Goal: Task Accomplishment & Management: Manage account settings

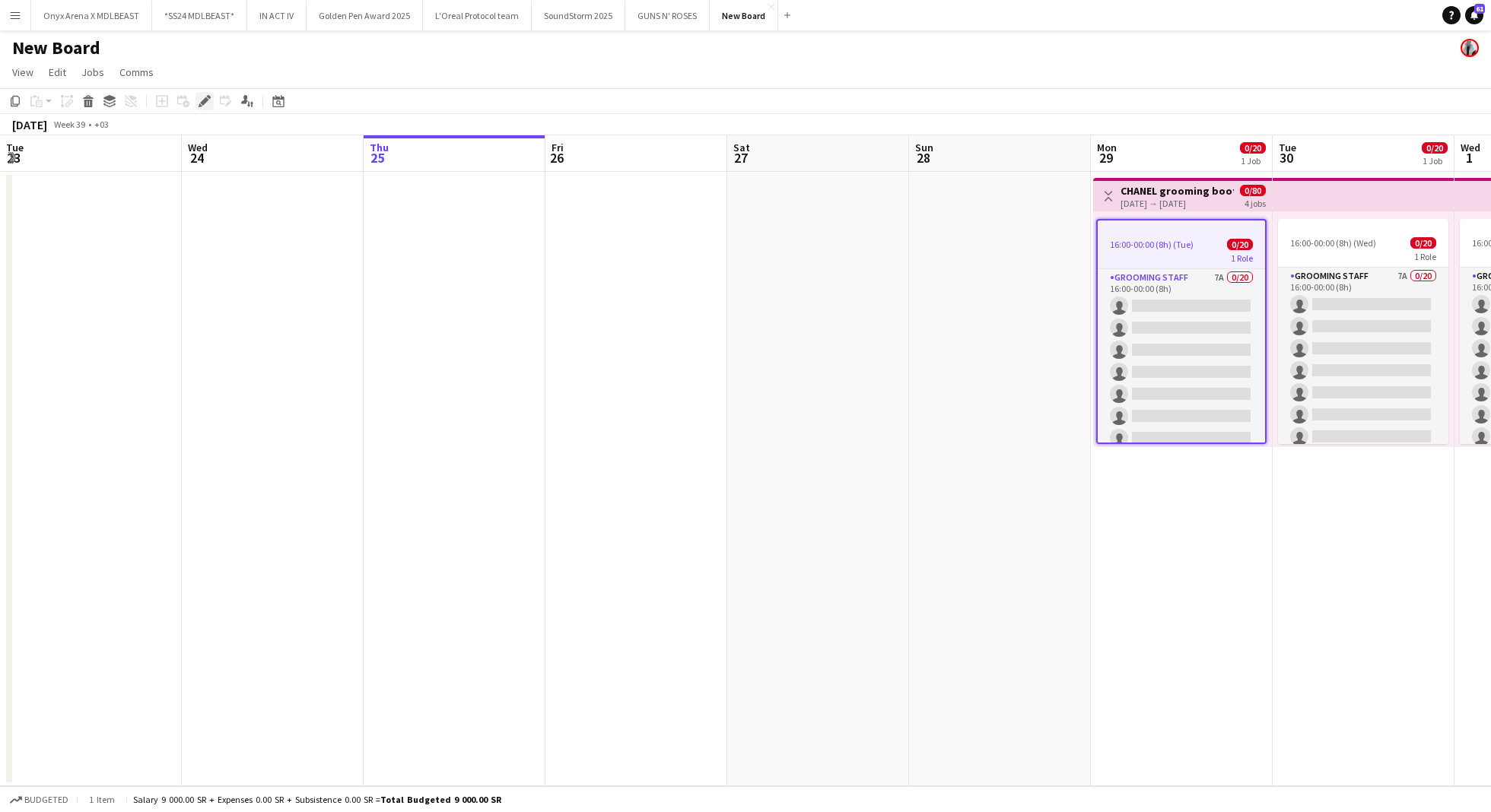
scroll to position [0, 523]
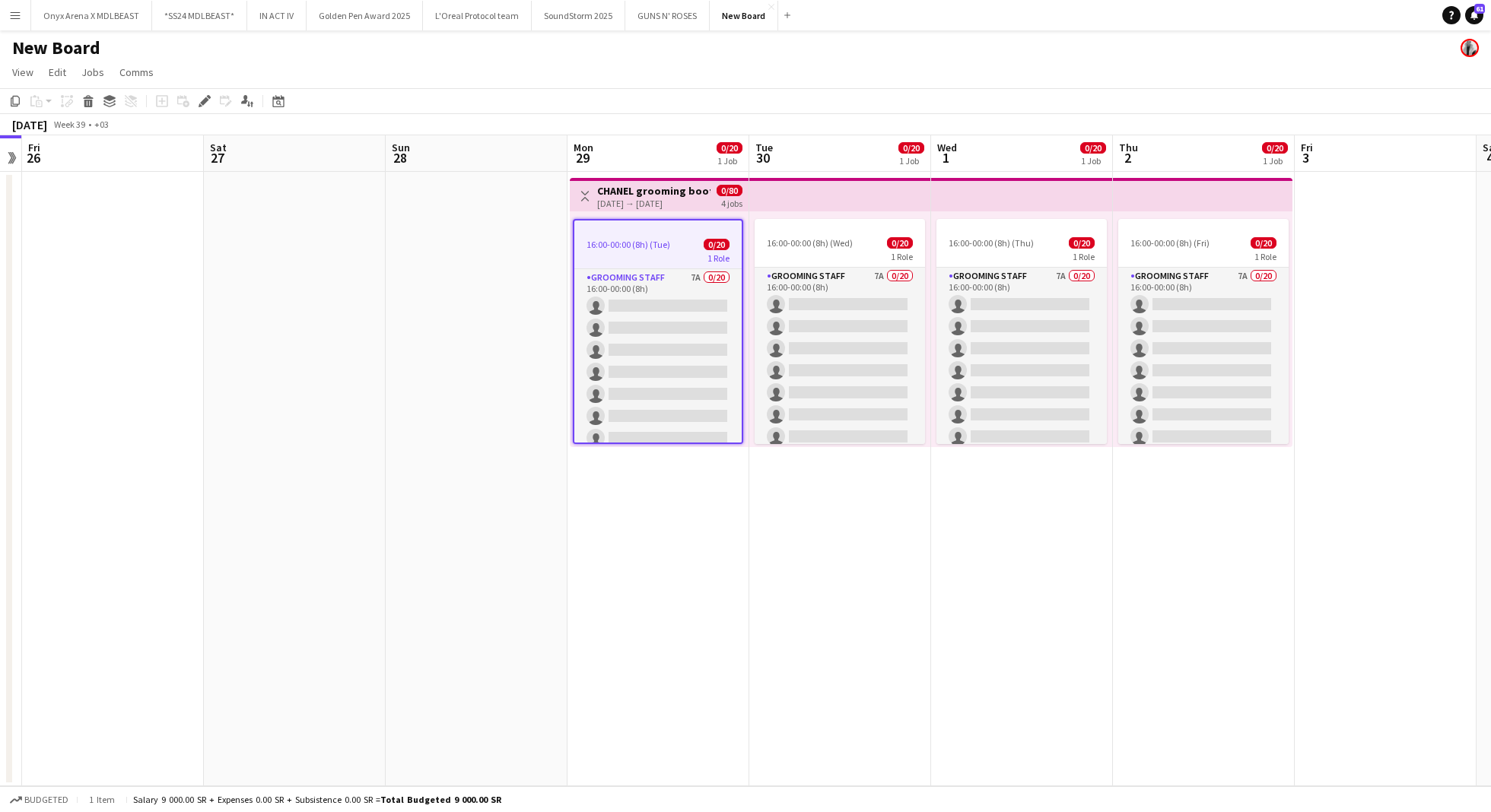
click at [651, 199] on div "[DATE] → [DATE]" at bounding box center [653, 203] width 113 height 11
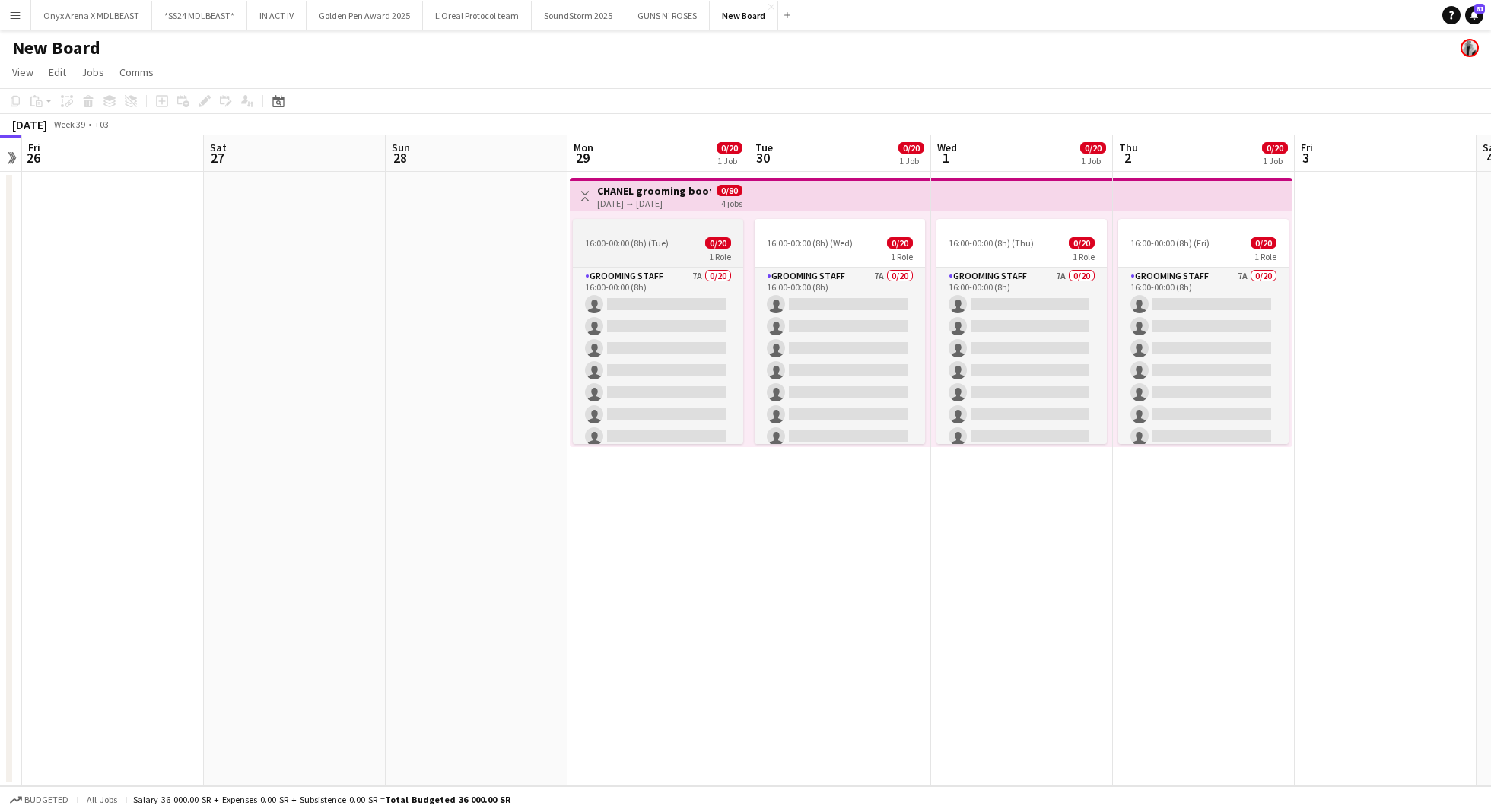
click at [634, 227] on div at bounding box center [658, 225] width 170 height 12
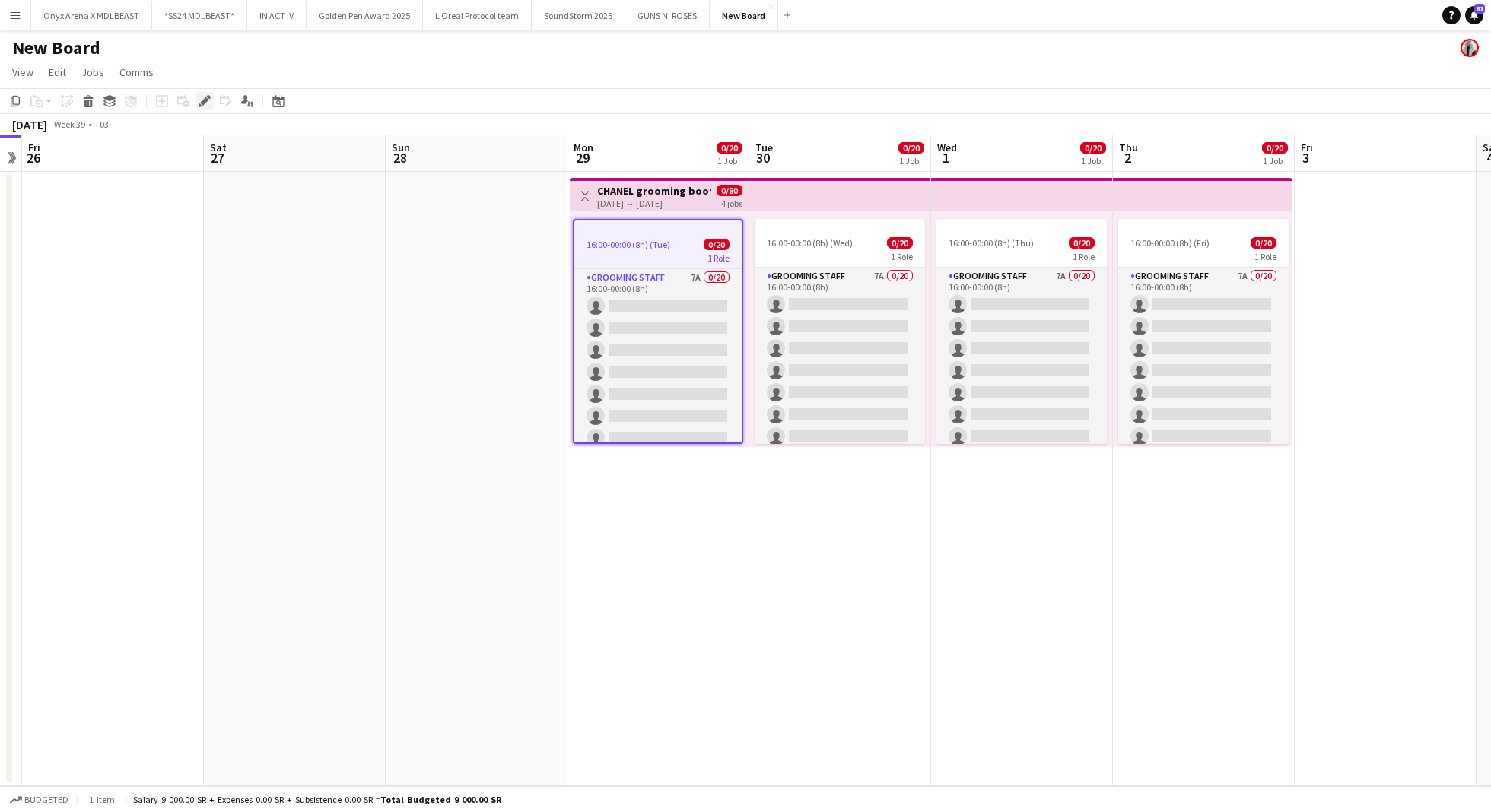
click at [203, 94] on div "Edit" at bounding box center [204, 101] width 18 height 18
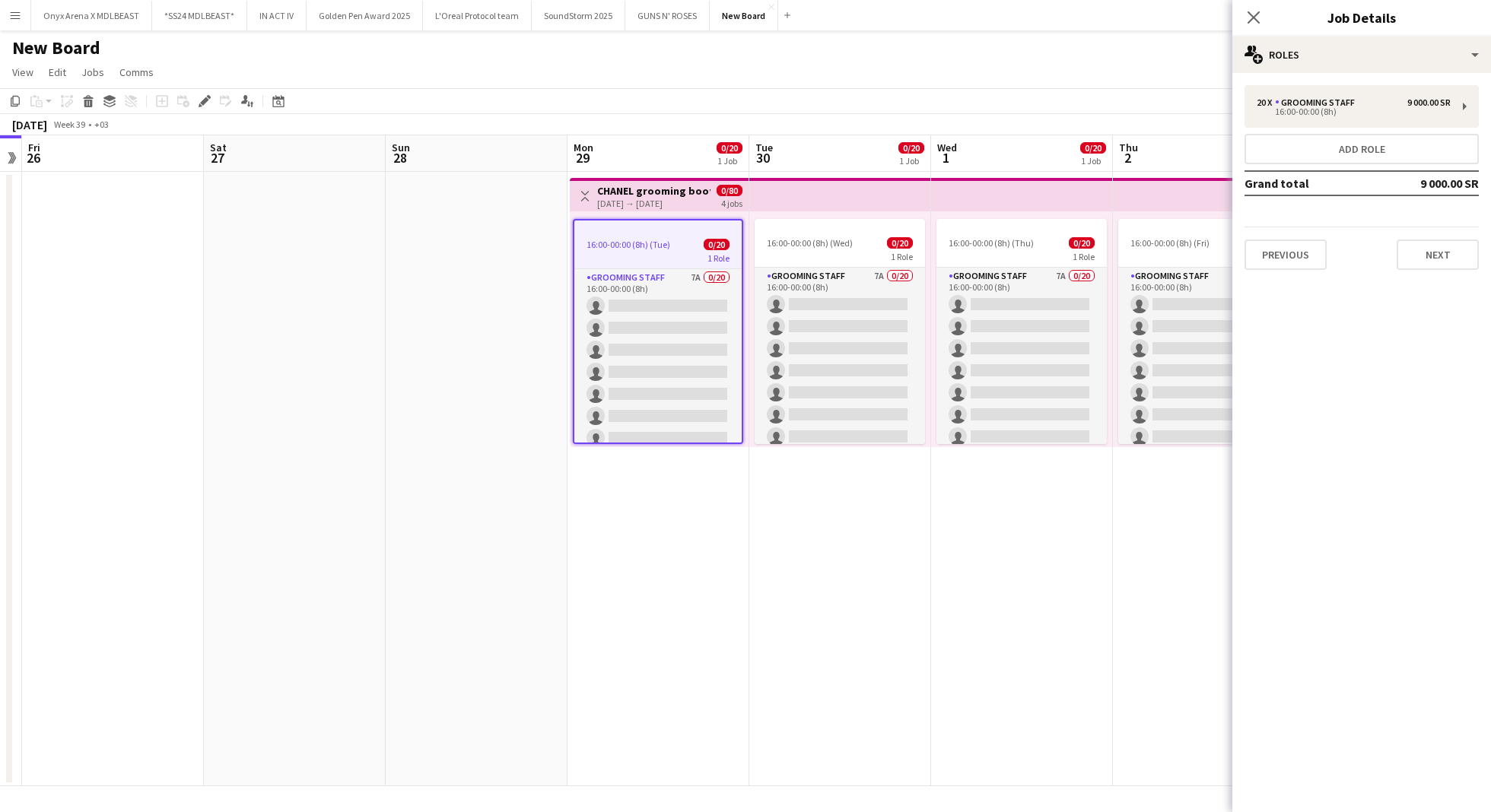
click at [1386, 27] on div "Close pop-in Job Details" at bounding box center [1360, 18] width 258 height 37
click at [1386, 48] on div "multiple-users-add Roles" at bounding box center [1360, 55] width 258 height 37
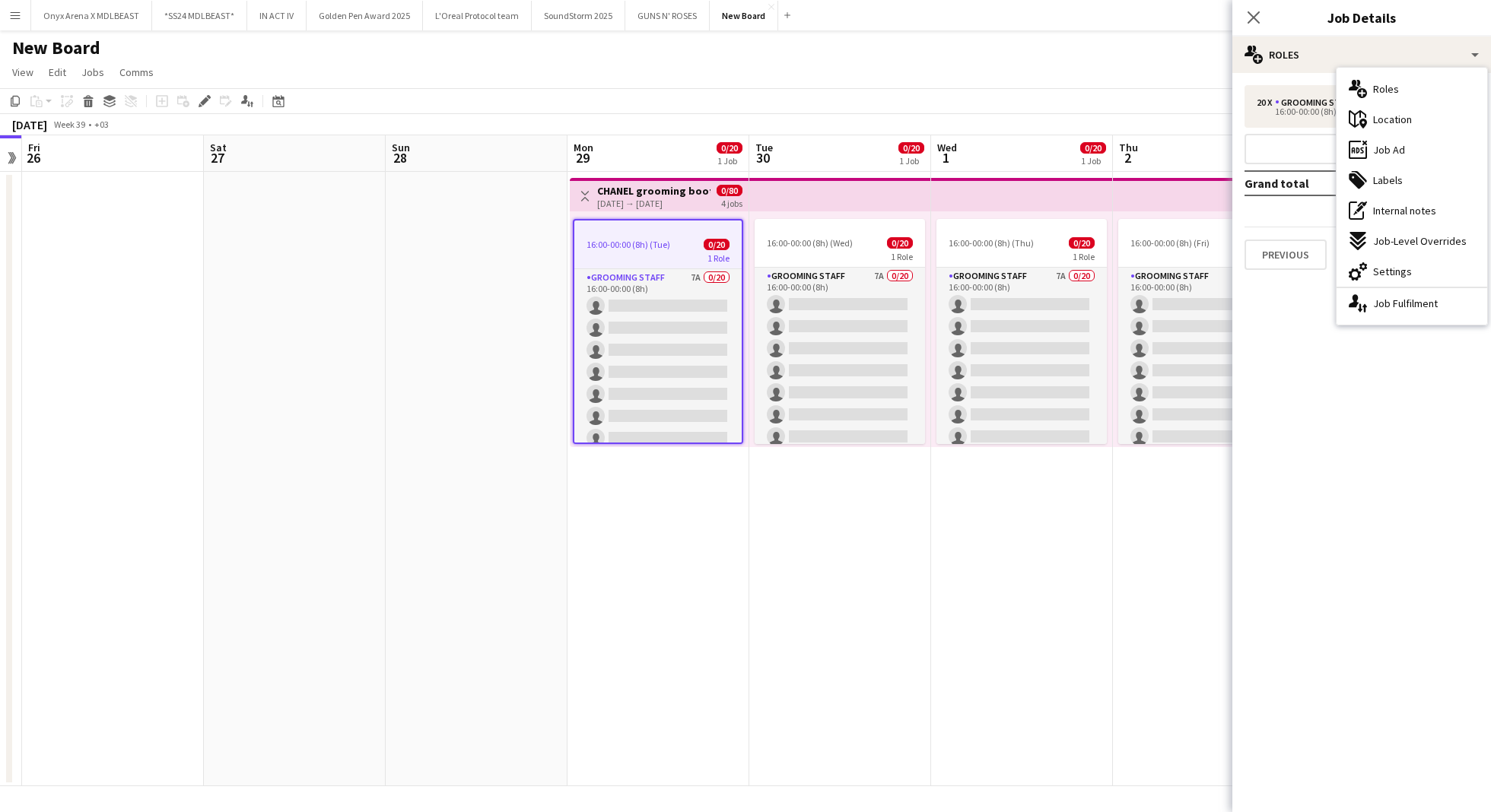
click at [1293, 363] on mat-expansion-panel "pencil3 General details 20 x Grooming staff 9 000.00 SR 16:00-00:00 (8h) Add ro…" at bounding box center [1360, 442] width 258 height 739
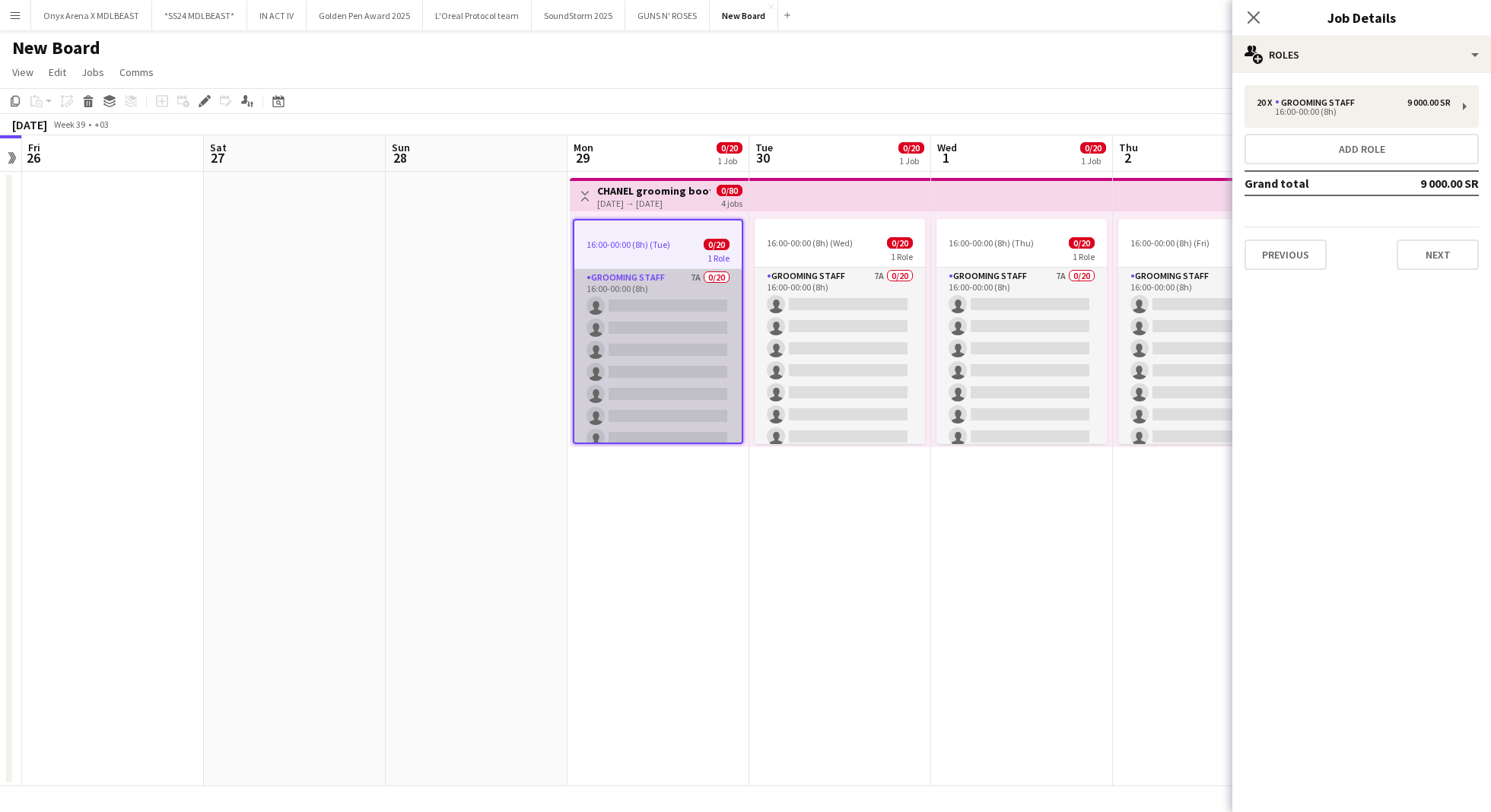
click at [673, 297] on app-card-role "Grooming staff 7A 0/20 16:00-00:00 (8h) single-neutral-actions single-neutral-a…" at bounding box center [657, 504] width 167 height 470
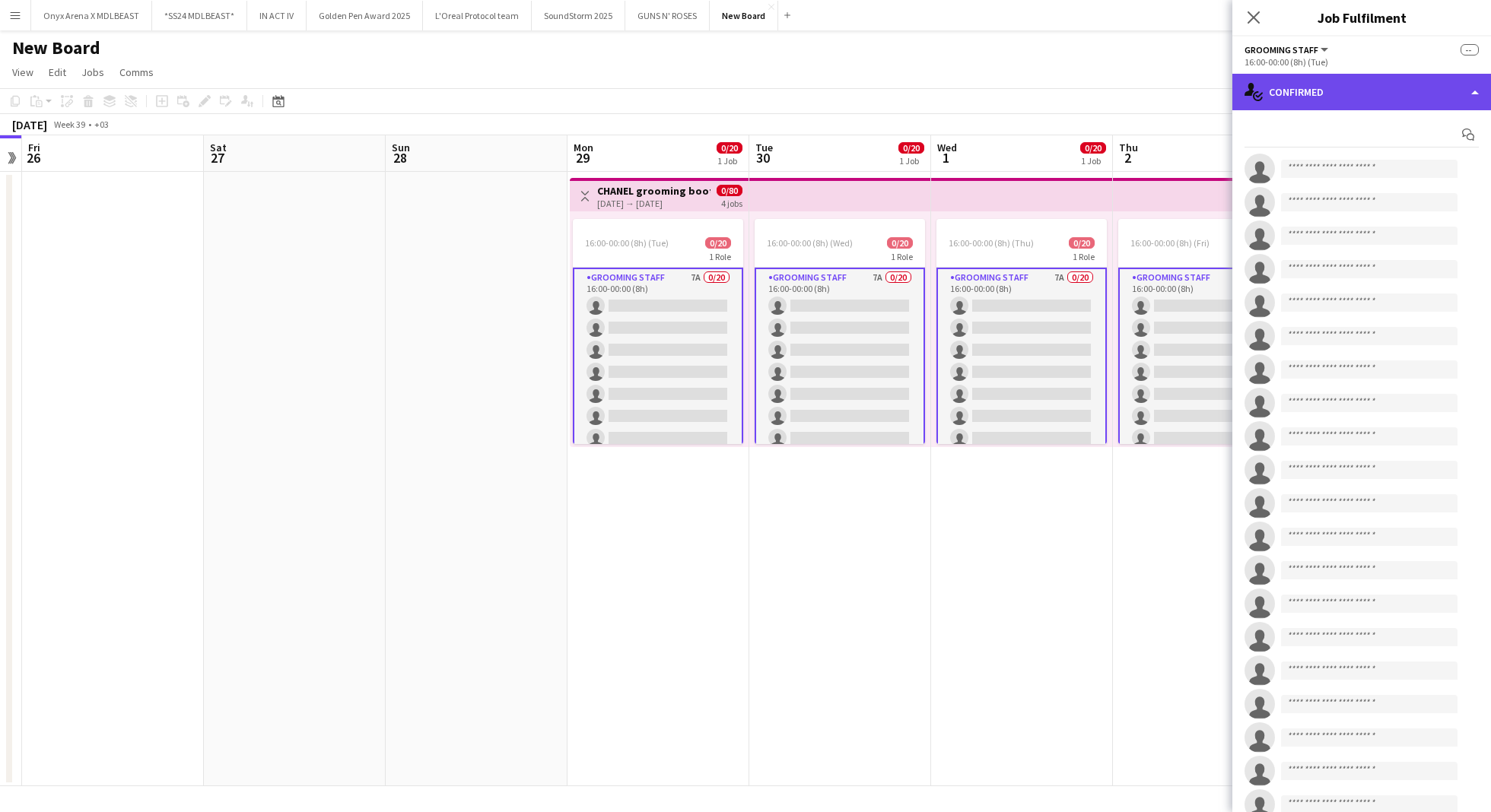
click at [1365, 79] on div "single-neutral-actions-check-2 Confirmed" at bounding box center [1360, 92] width 258 height 37
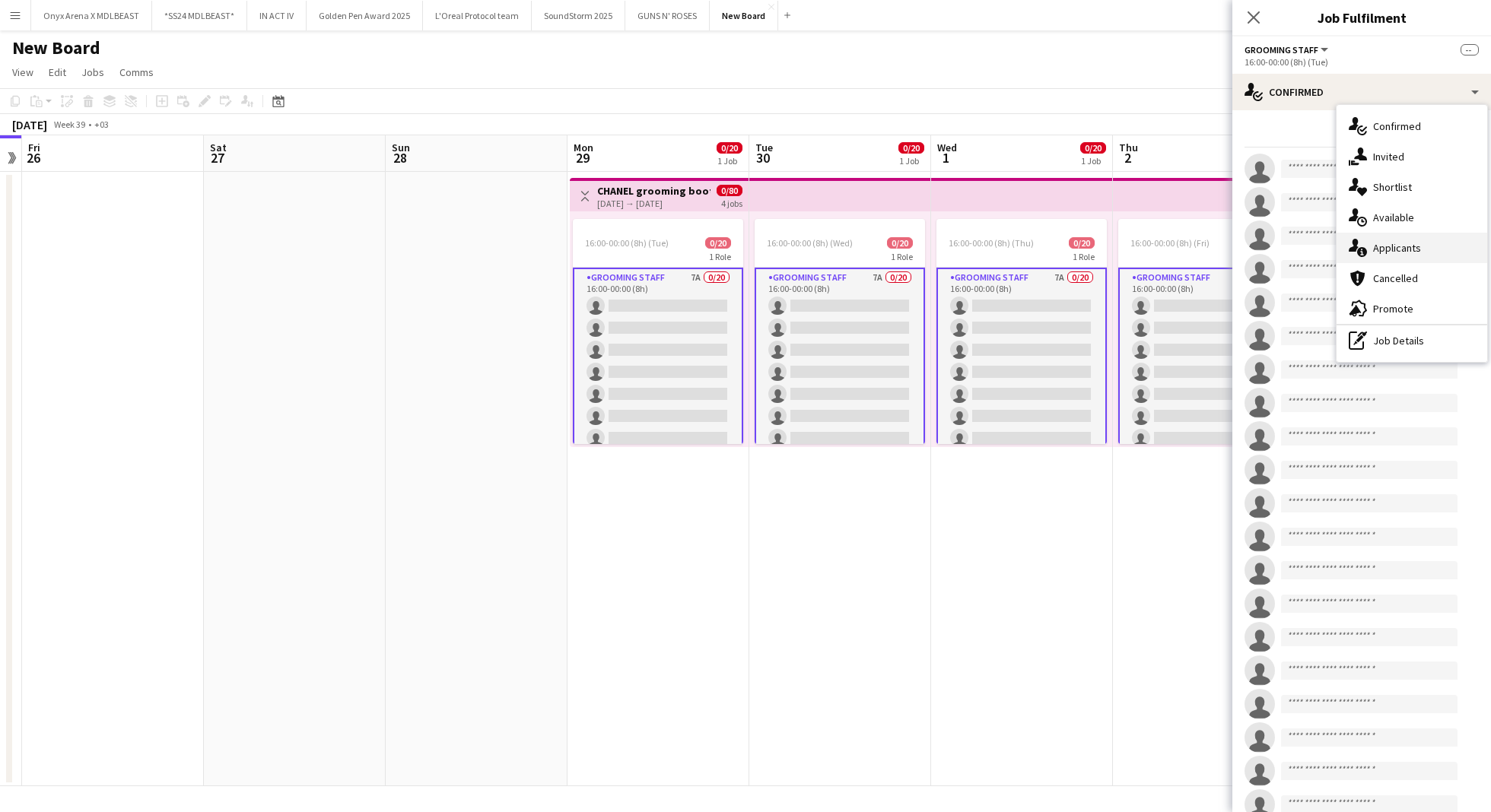
click at [1406, 252] on span "Applicants" at bounding box center [1396, 248] width 48 height 14
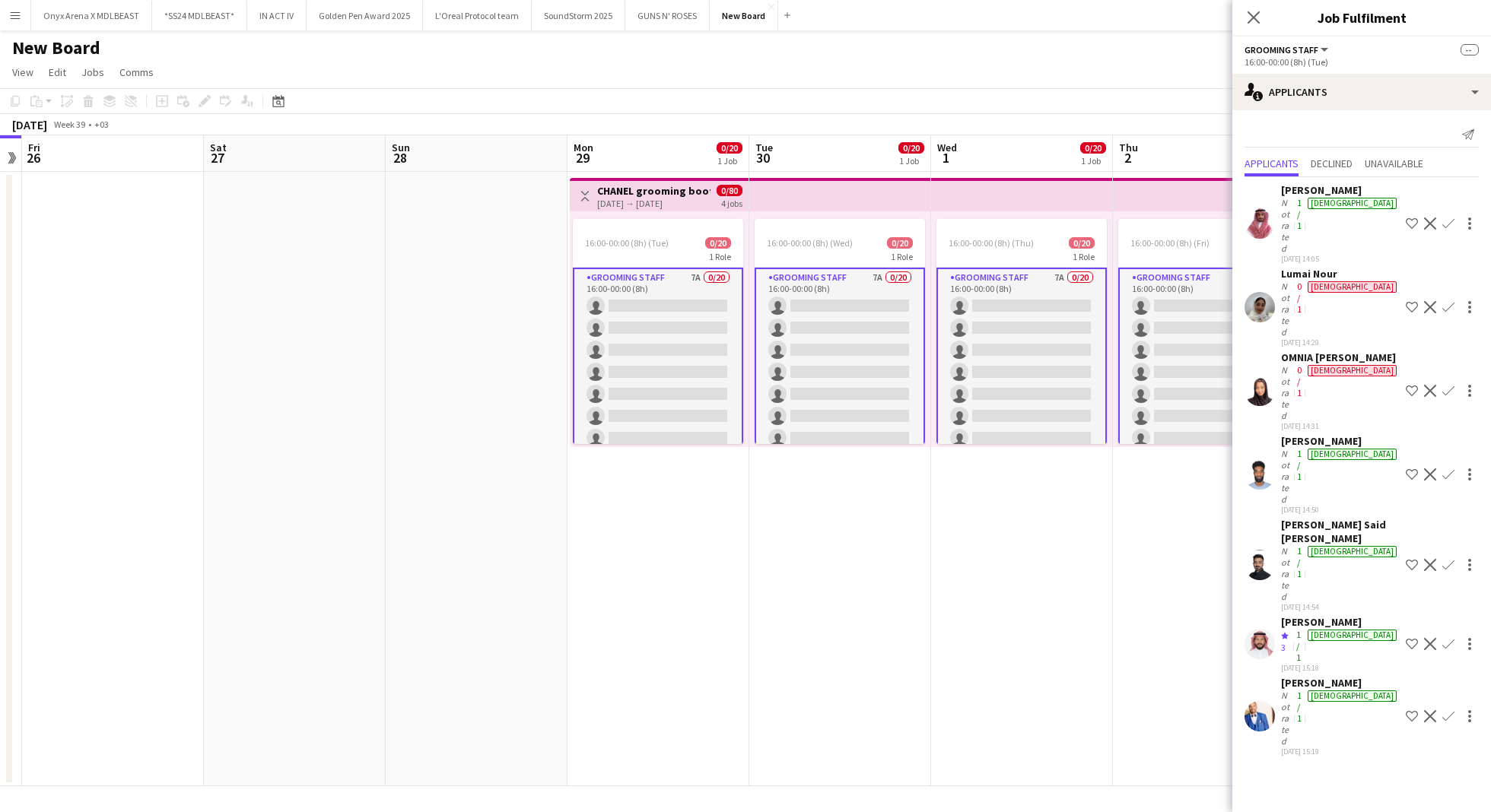
click at [1259, 550] on app-user-avatar at bounding box center [1259, 565] width 31 height 31
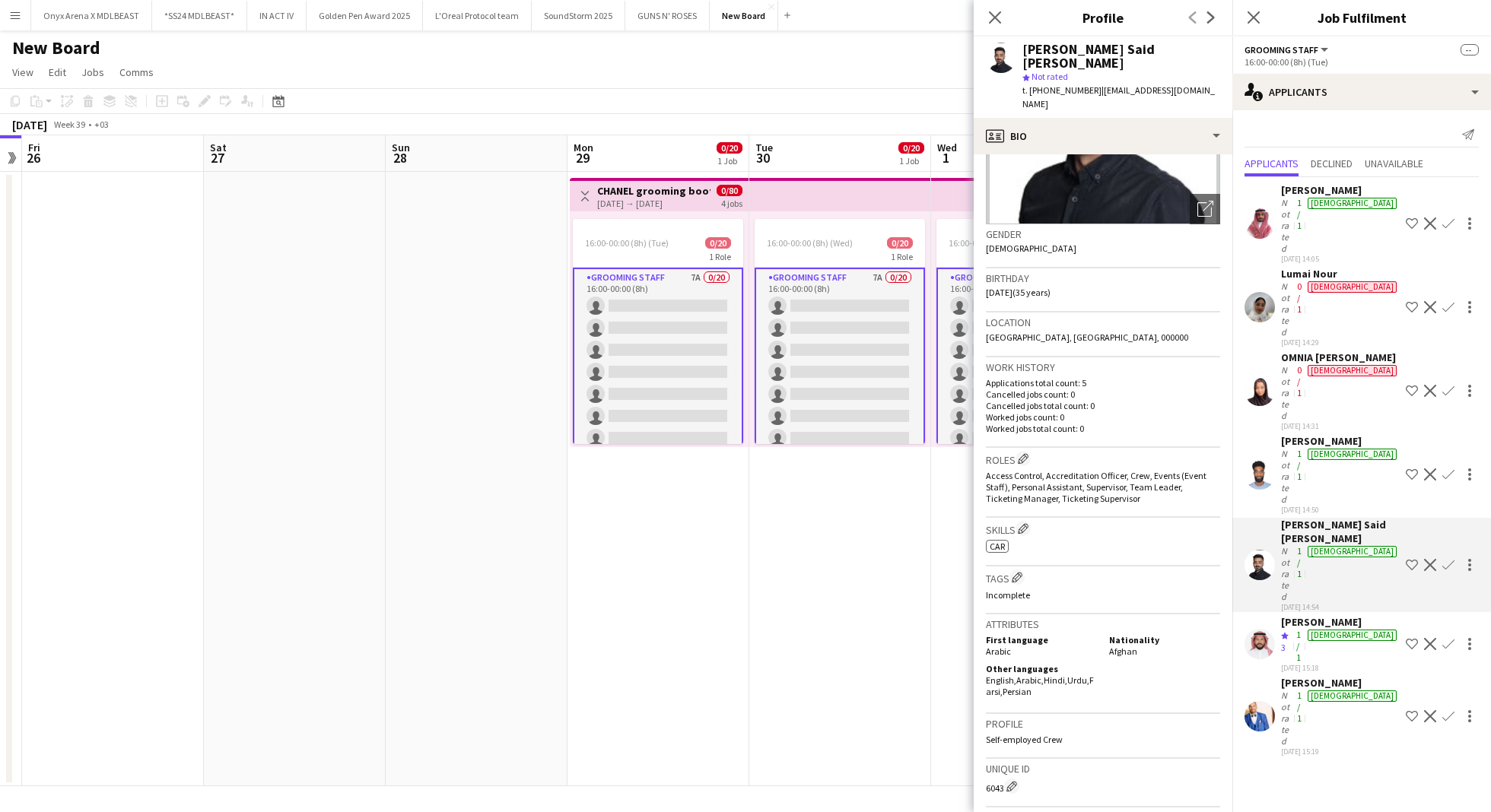
scroll to position [169, 0]
click at [1258, 629] on app-user-avatar at bounding box center [1259, 644] width 31 height 31
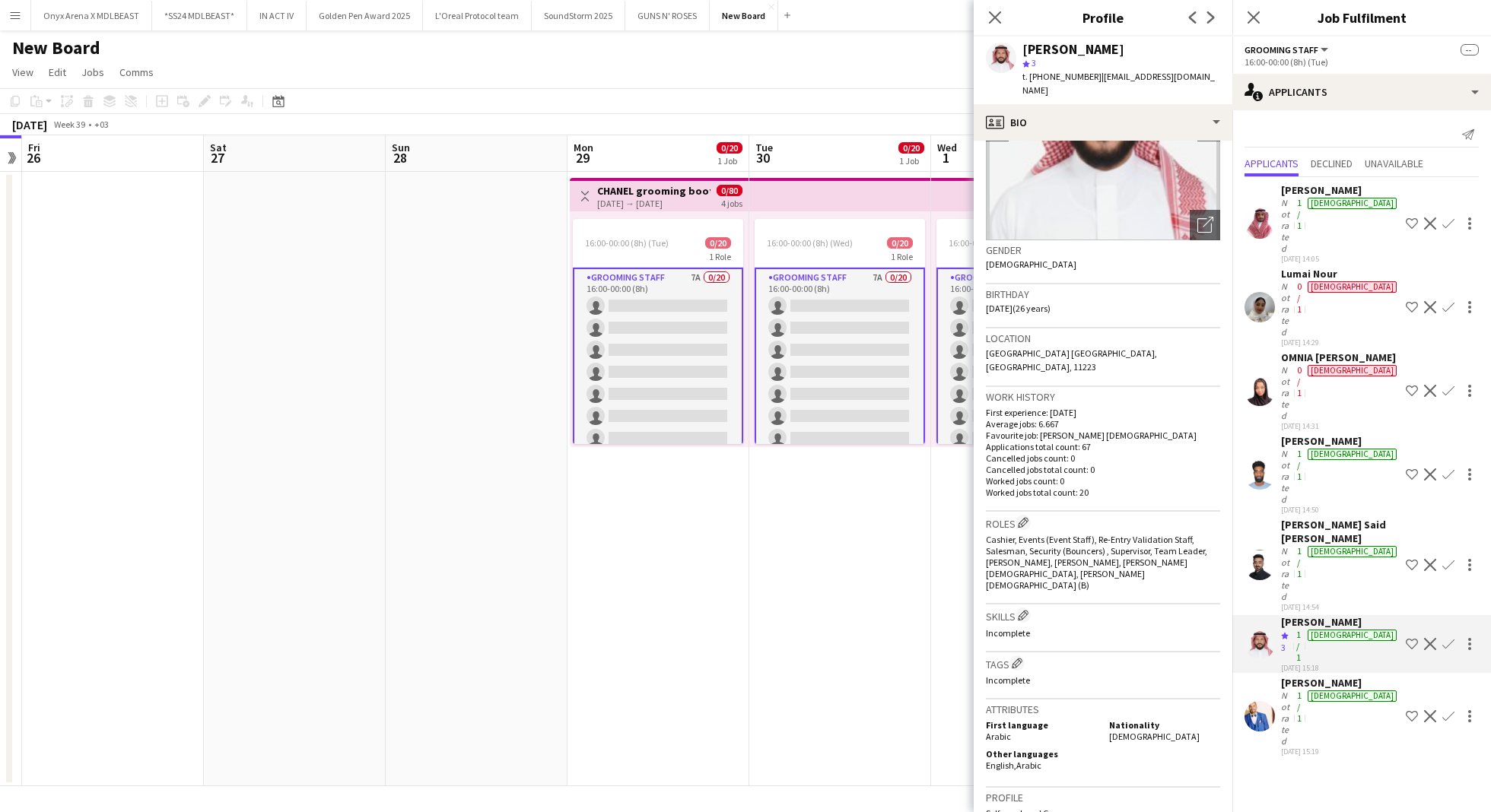
scroll to position [70, 0]
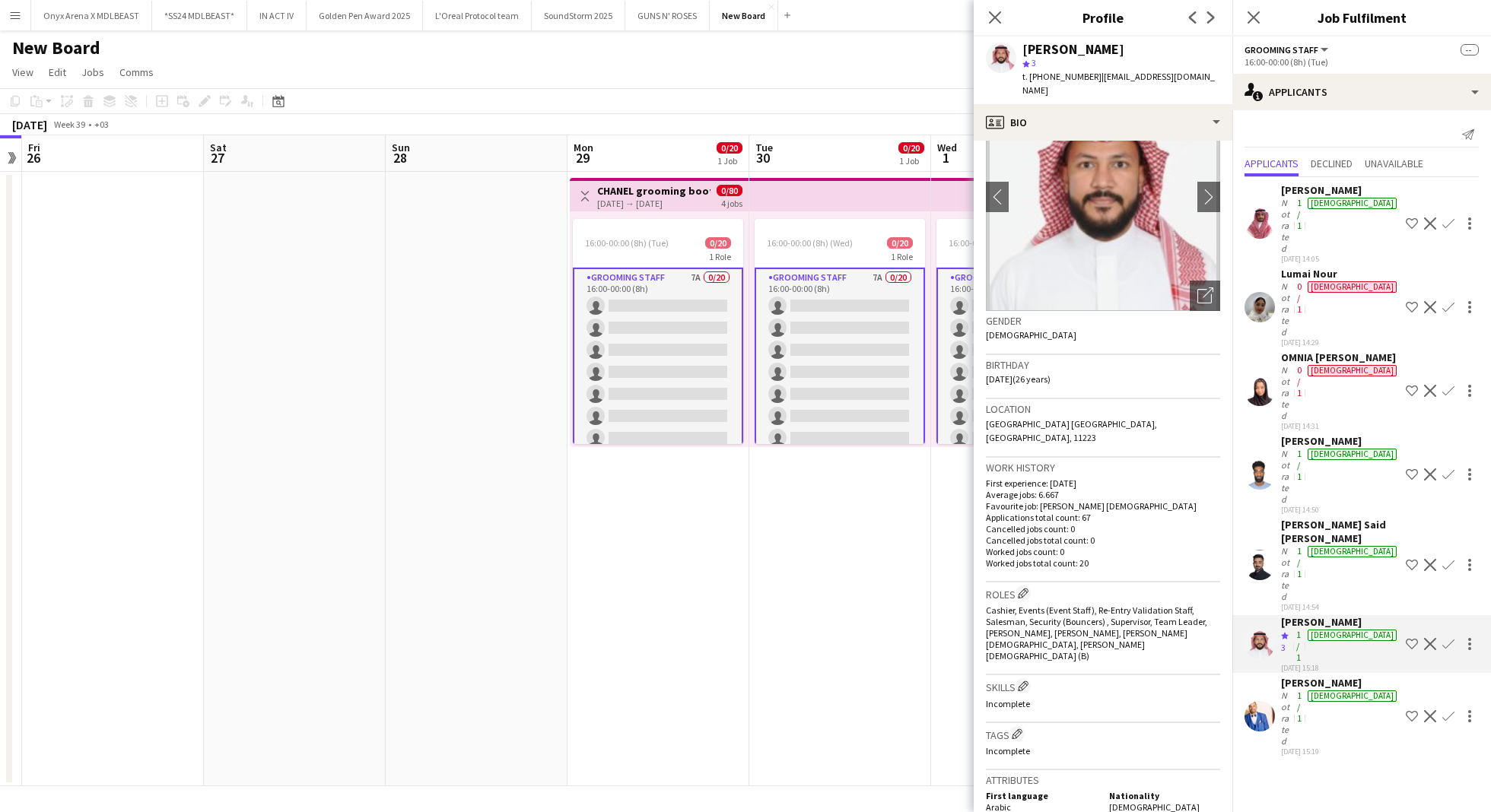
click at [1259, 701] on app-user-avatar at bounding box center [1259, 716] width 31 height 31
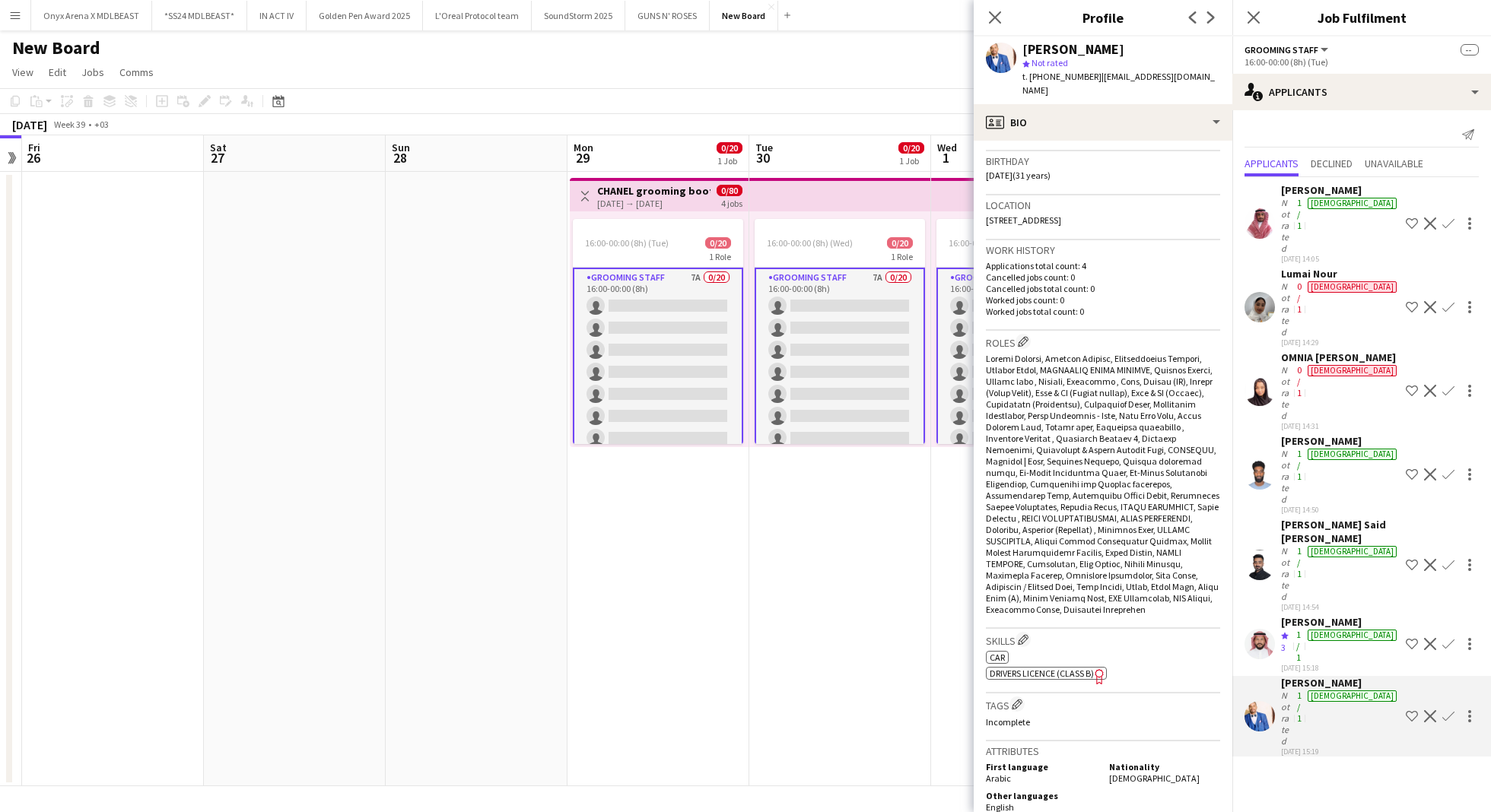
scroll to position [279, 0]
click at [1256, 459] on app-user-avatar at bounding box center [1259, 474] width 31 height 31
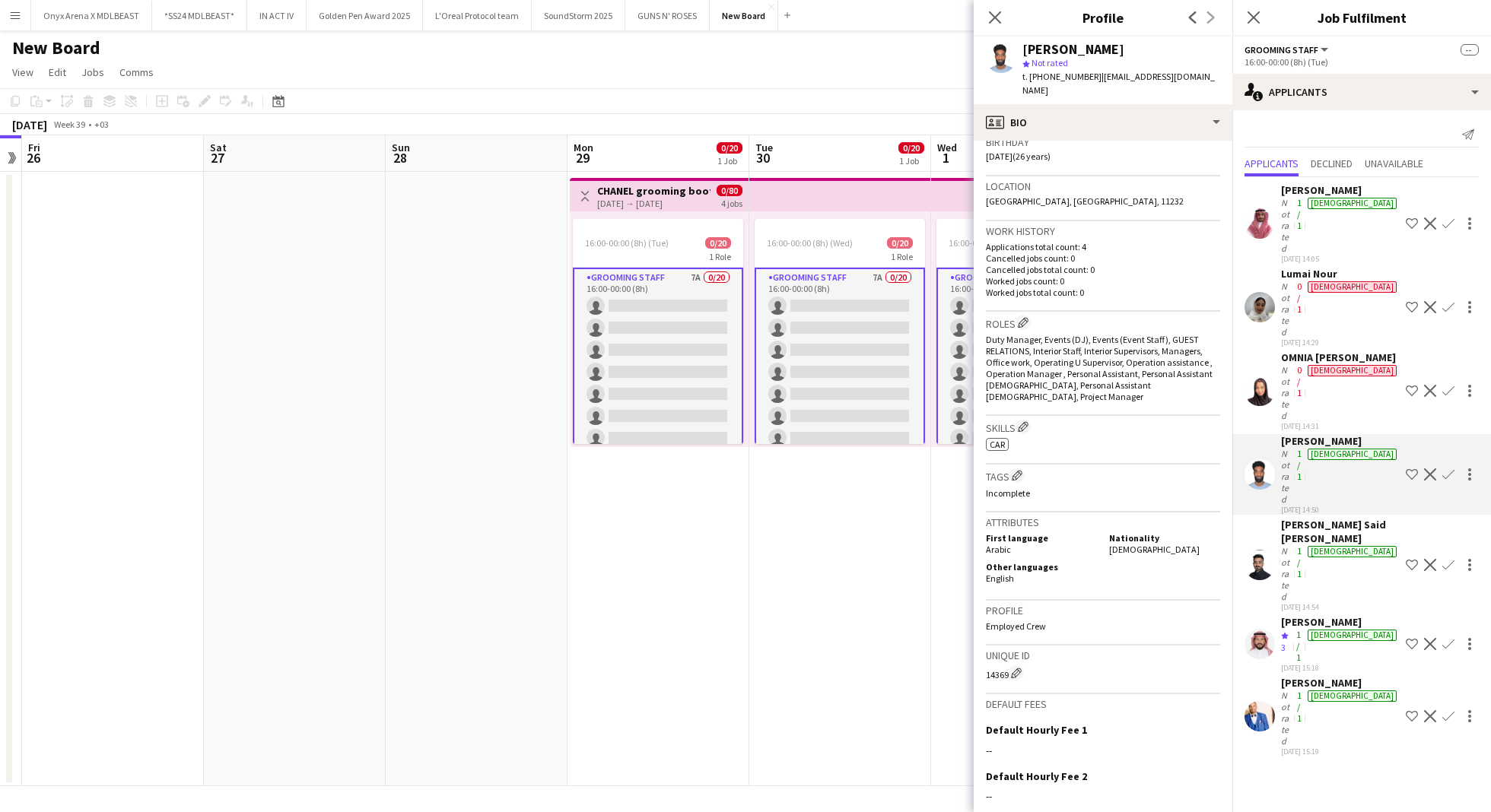
scroll to position [296, 0]
click at [870, 332] on app-card-role "Grooming staff 7A 0/20 16:00-00:00 (8h) single-neutral-actions single-neutral-a…" at bounding box center [839, 505] width 170 height 474
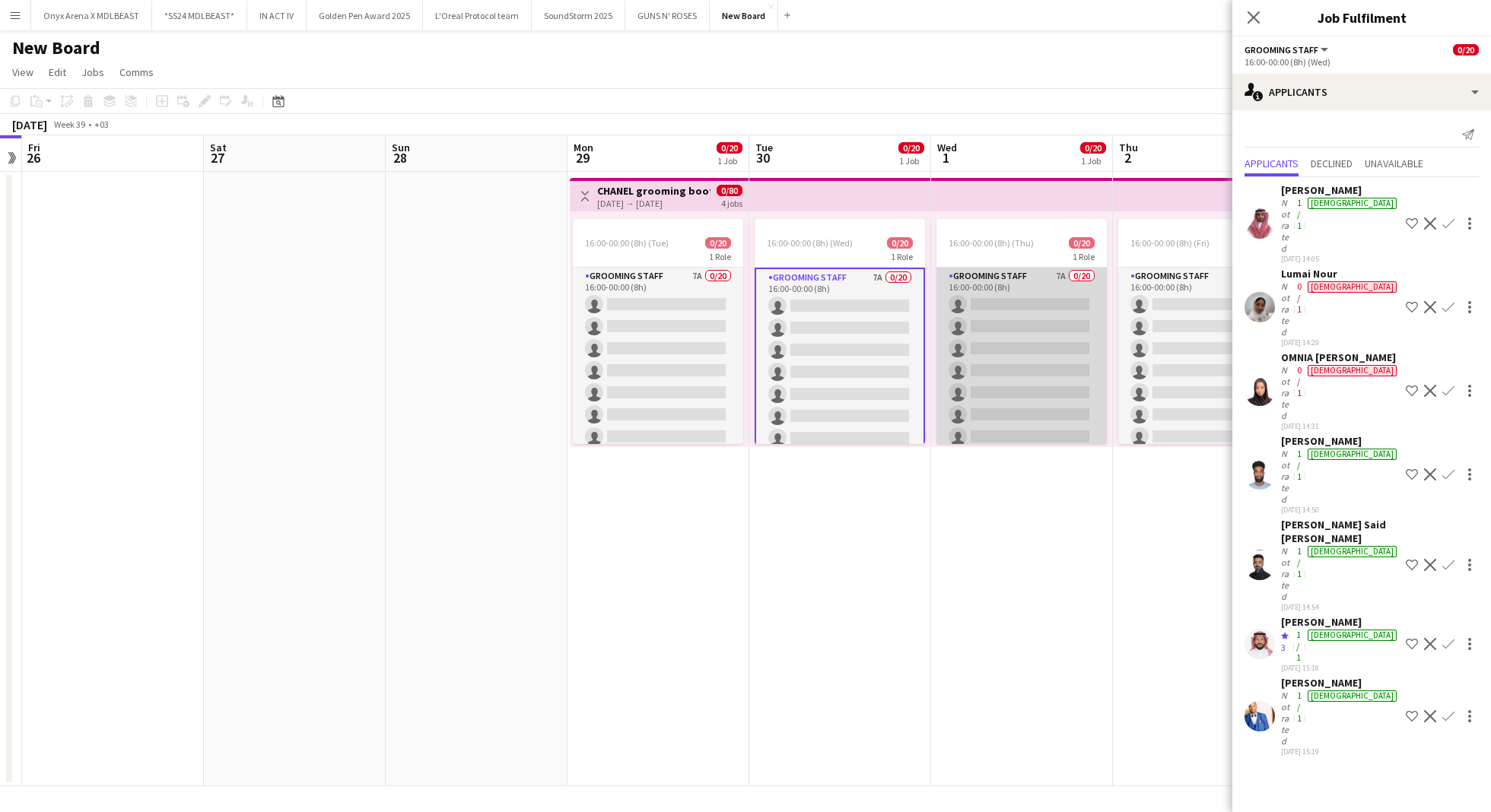
click at [1024, 327] on app-card-role "Grooming staff 7A 0/20 16:00-00:00 (8h) single-neutral-actions single-neutral-a…" at bounding box center [1021, 503] width 170 height 470
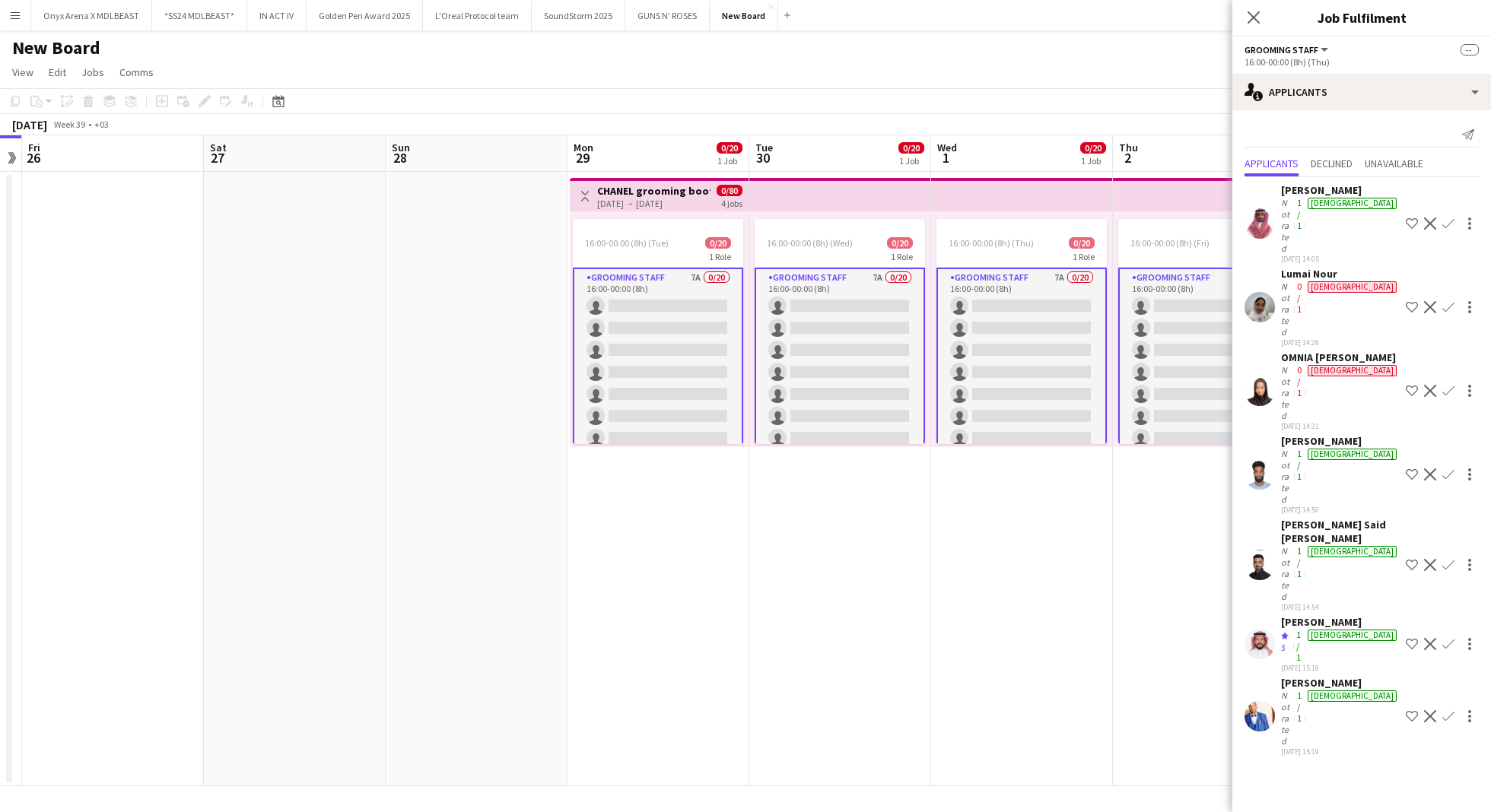
click at [1149, 355] on app-card-role "Grooming staff 7A 0/20 16:00-00:00 (8h) single-neutral-actions single-neutral-a…" at bounding box center [1203, 505] width 170 height 474
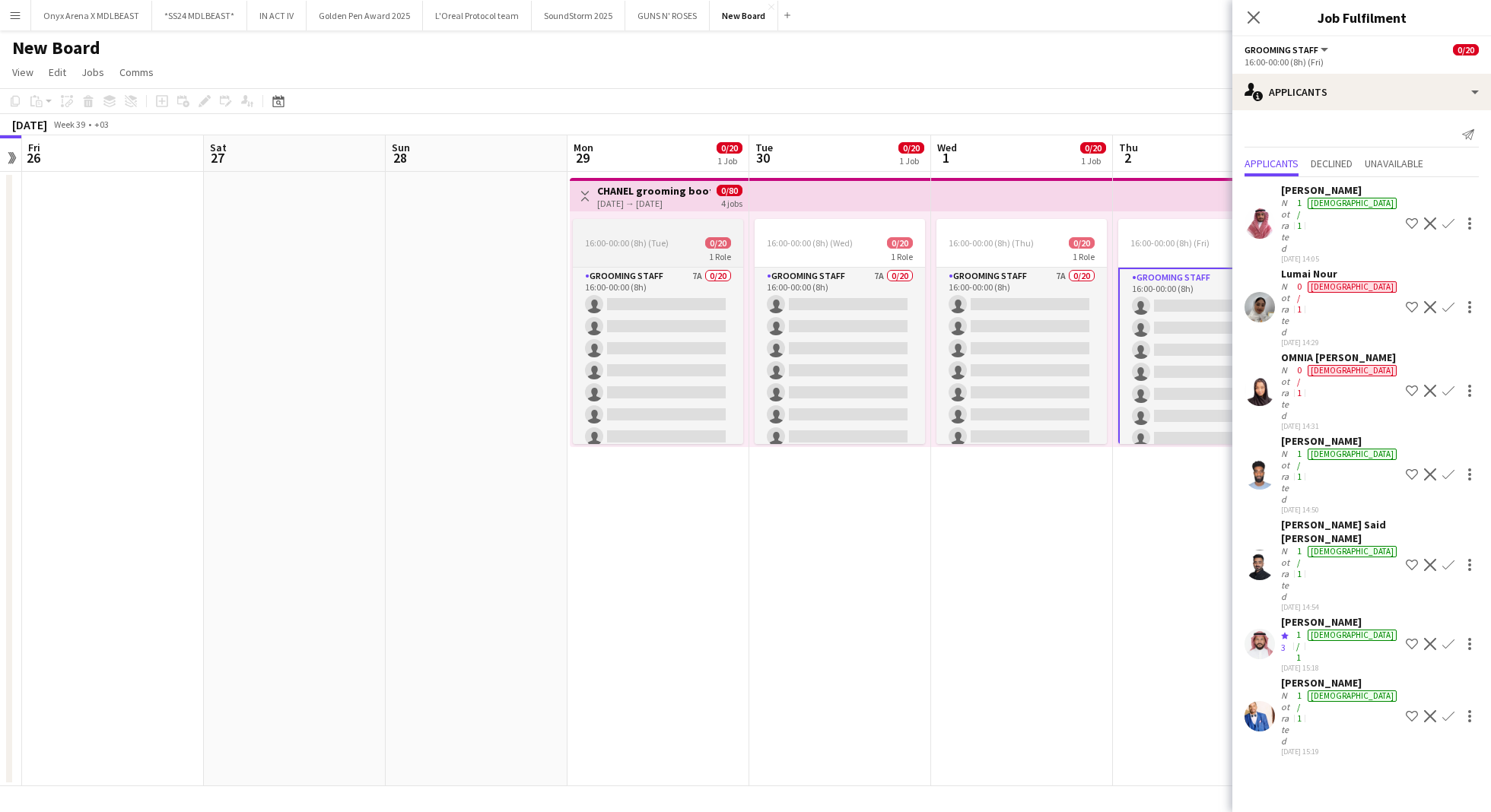
click at [644, 233] on app-job-card "16:00-00:00 (8h) (Tue) 0/20 1 Role Grooming staff 7A 0/20 16:00-00:00 (8h) sing…" at bounding box center [658, 331] width 170 height 225
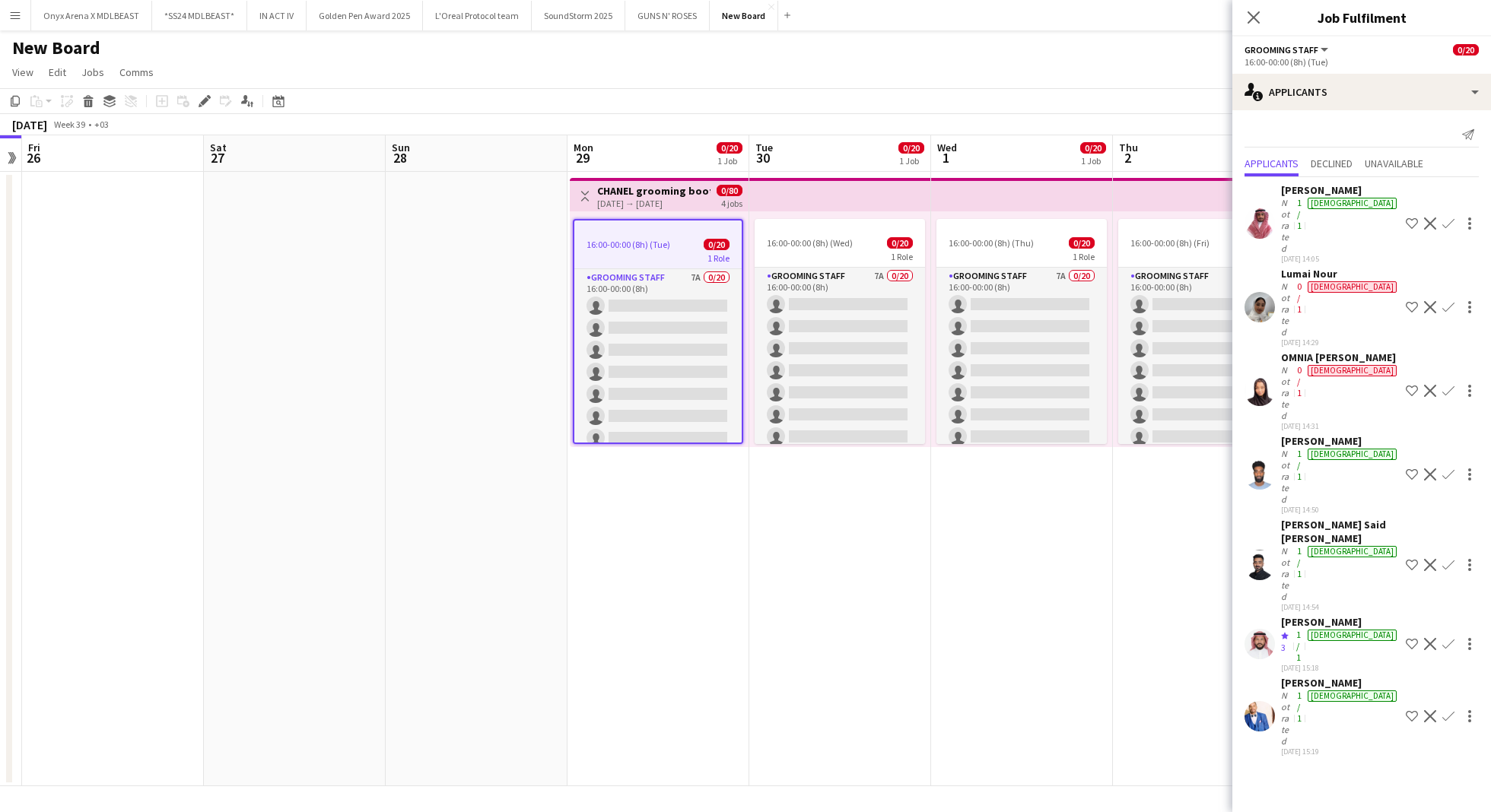
click at [632, 188] on h3 "CHANEL grooming booth" at bounding box center [653, 191] width 113 height 14
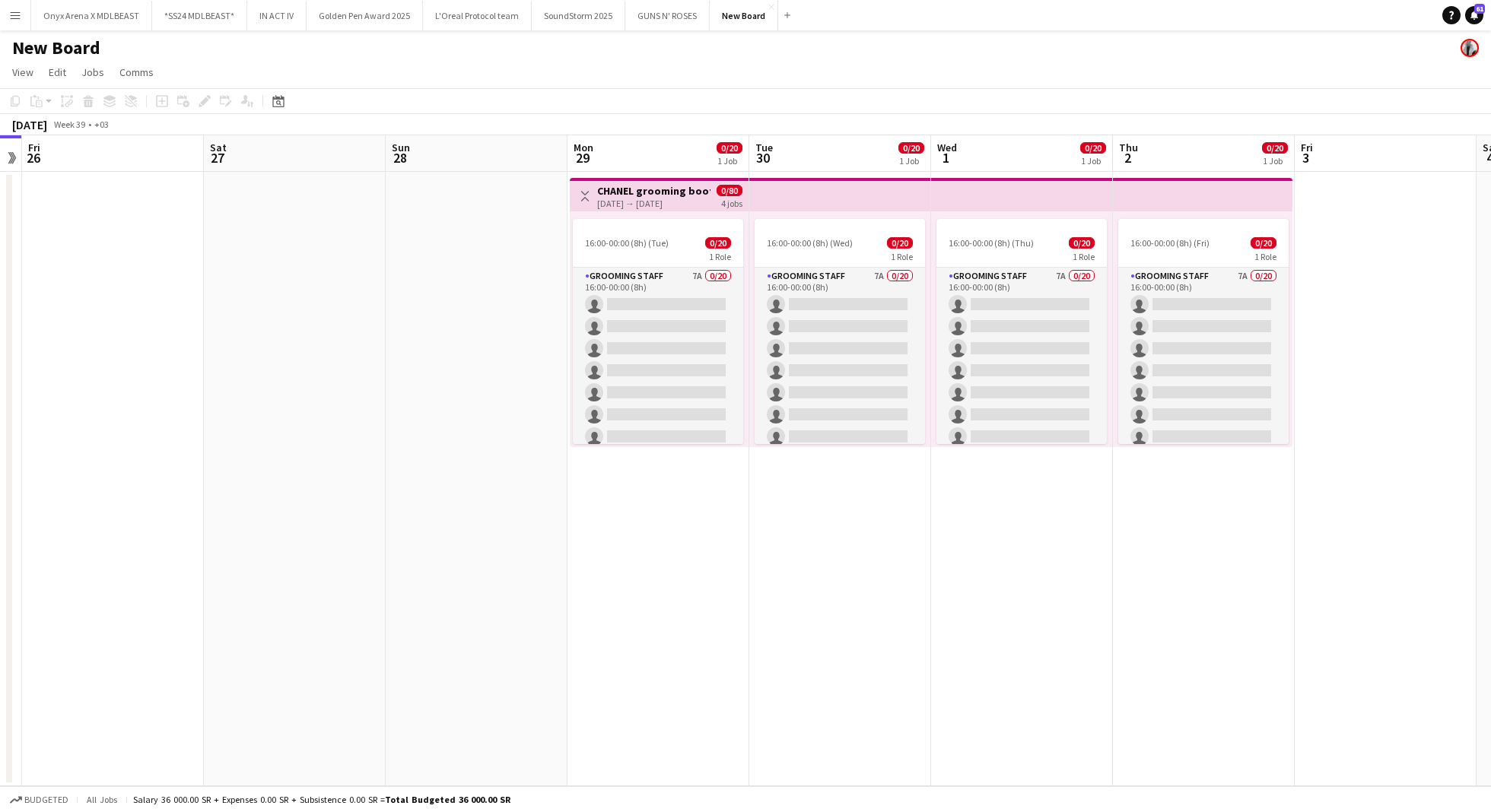
click at [372, 375] on app-date-cell at bounding box center [294, 478] width 181 height 614
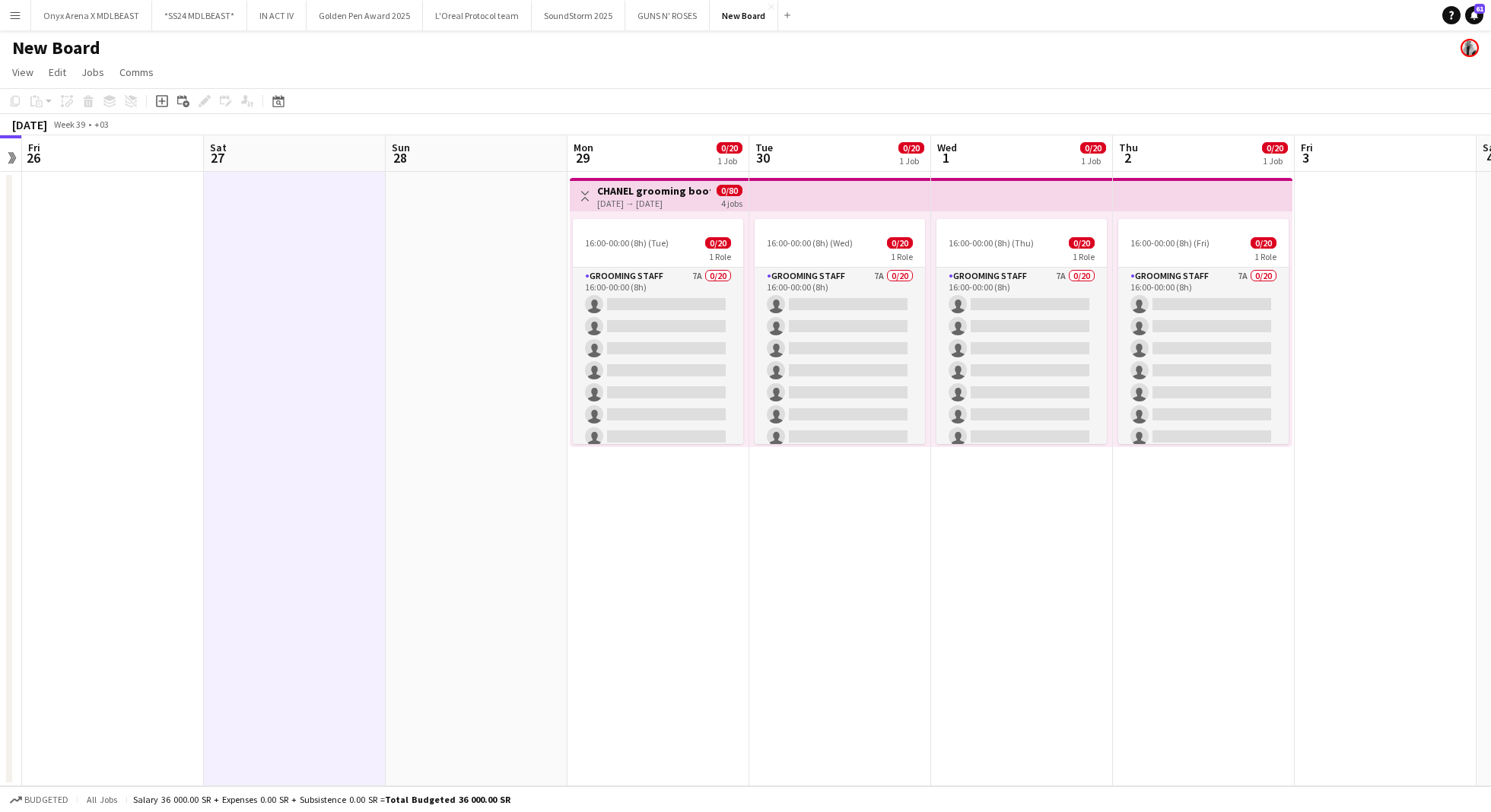
click at [639, 205] on div "[DATE] → [DATE]" at bounding box center [653, 203] width 113 height 11
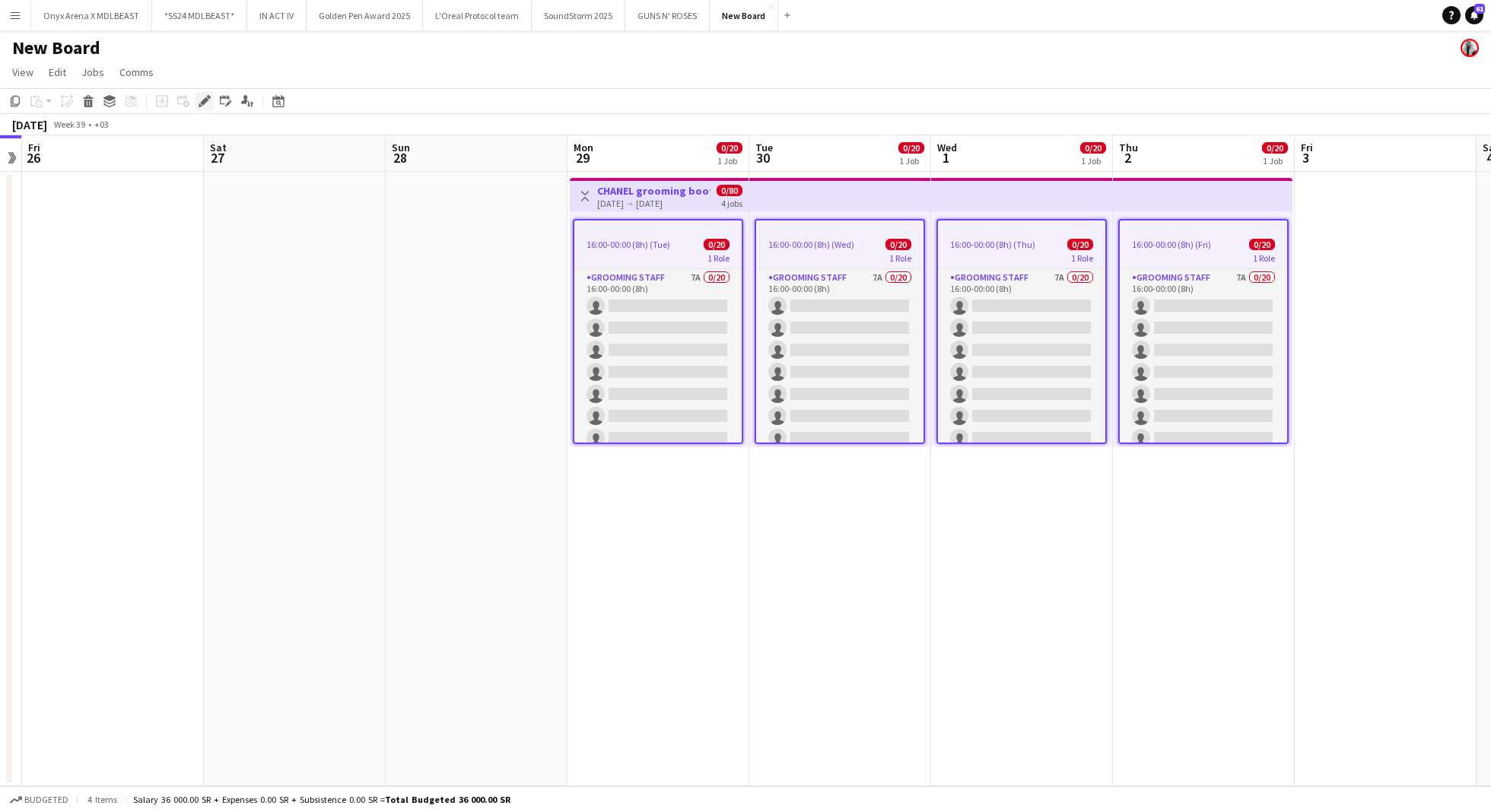
click at [210, 107] on div "Edit" at bounding box center [204, 101] width 18 height 18
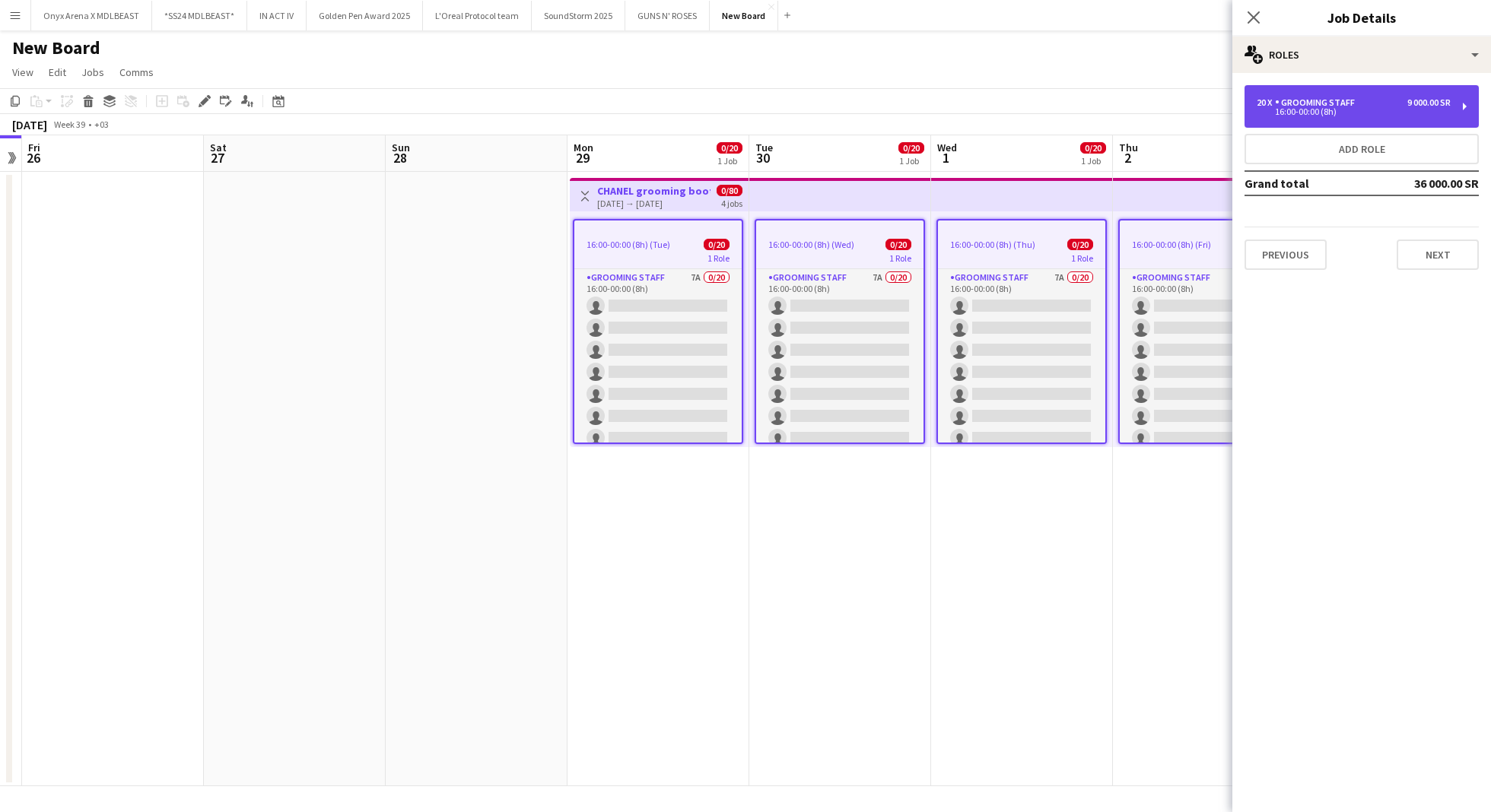
click at [1444, 103] on div "9 000.00 SR" at bounding box center [1428, 102] width 43 height 11
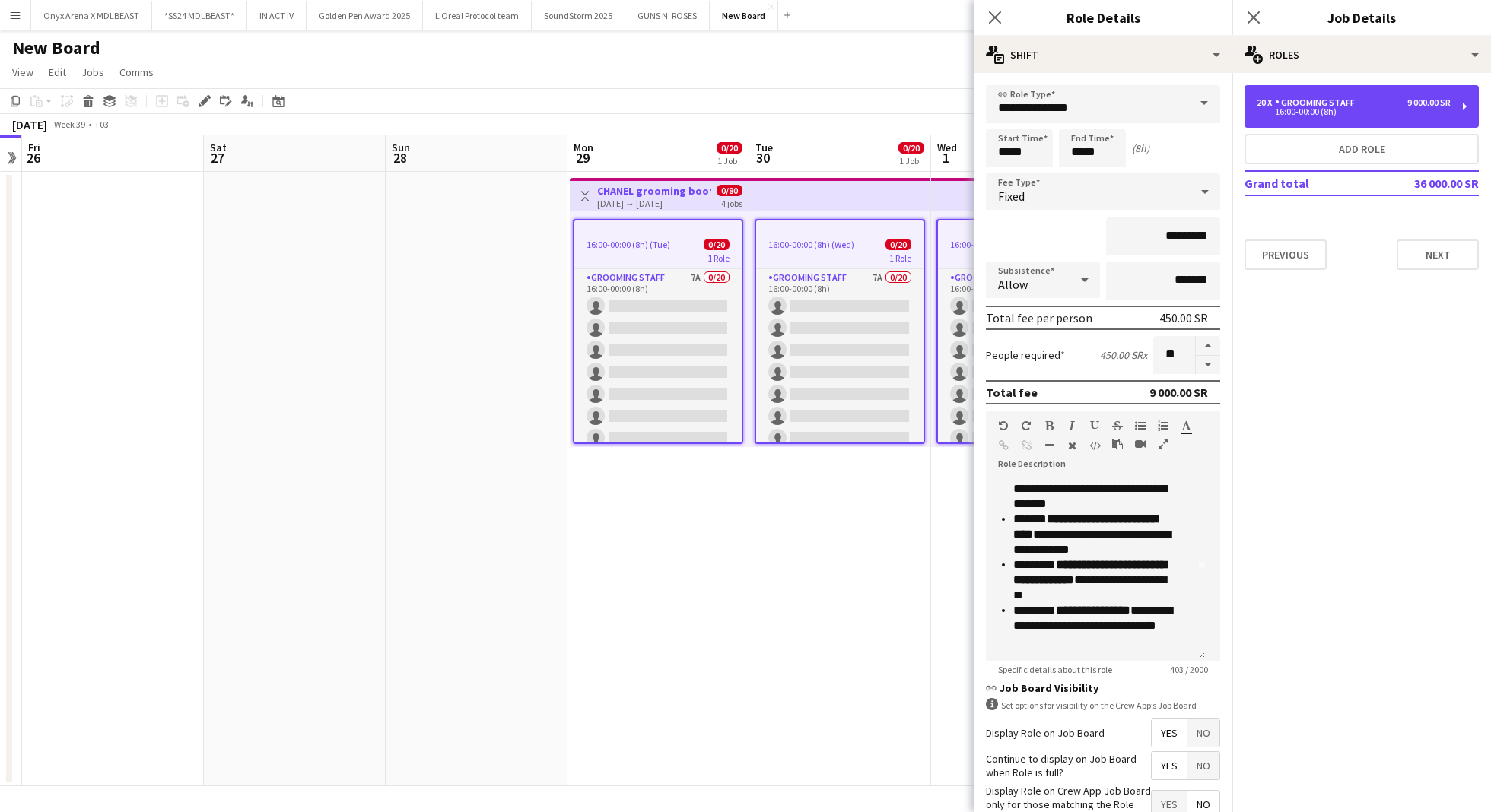
scroll to position [98, 0]
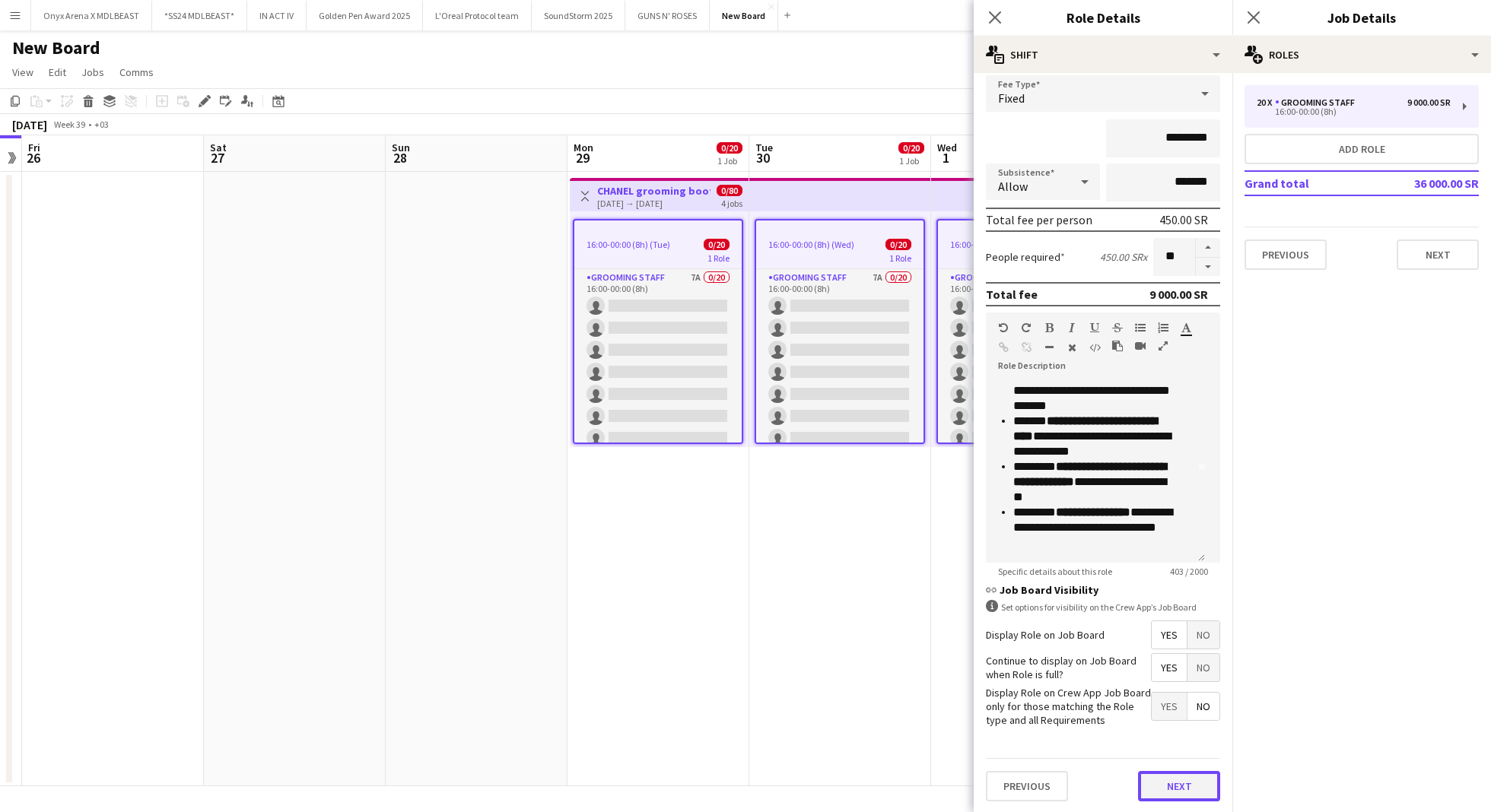
click at [1162, 785] on button "Next" at bounding box center [1179, 786] width 82 height 31
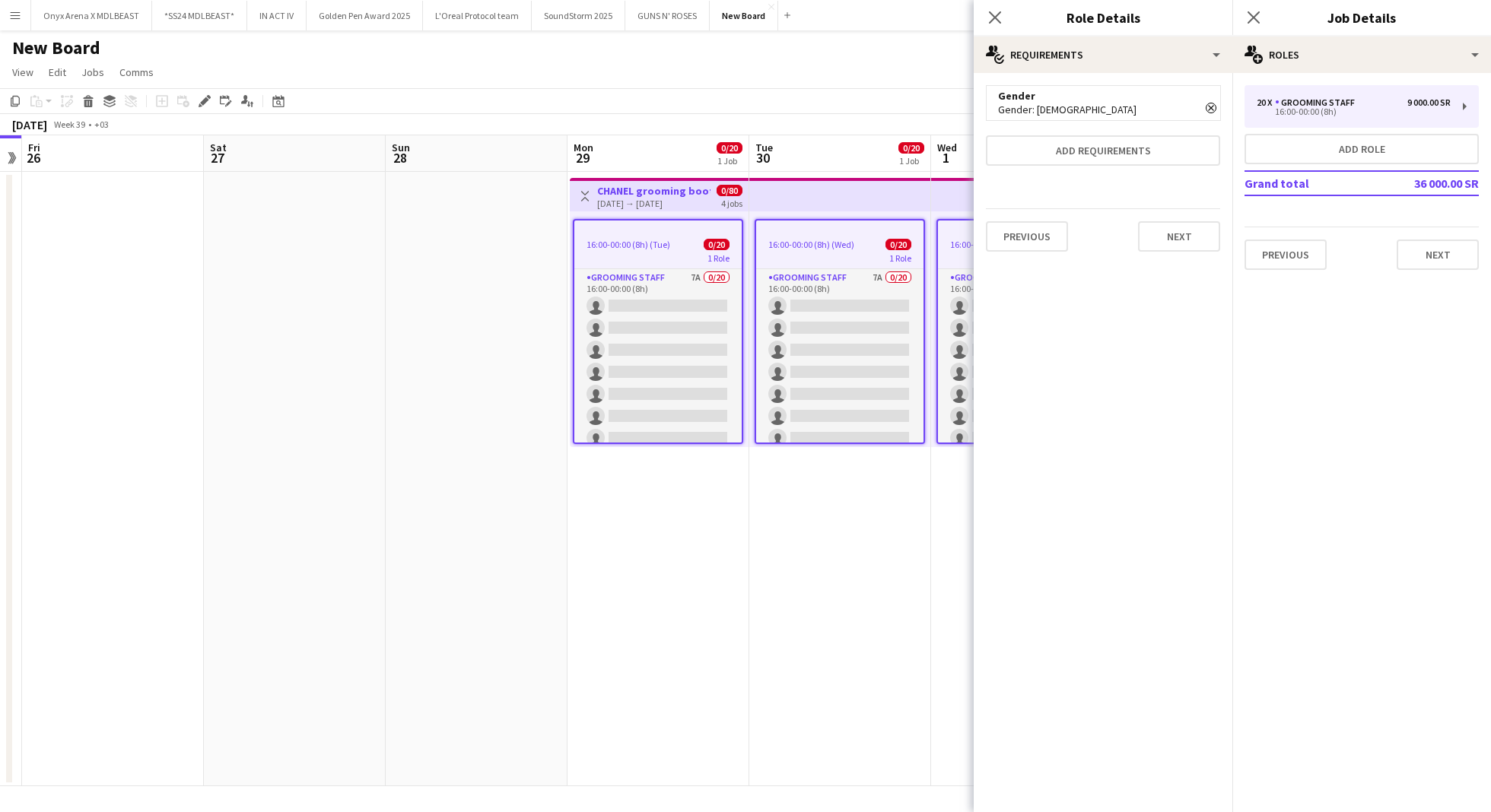
scroll to position [0, 0]
click at [1071, 149] on button "Add requirements" at bounding box center [1102, 151] width 234 height 31
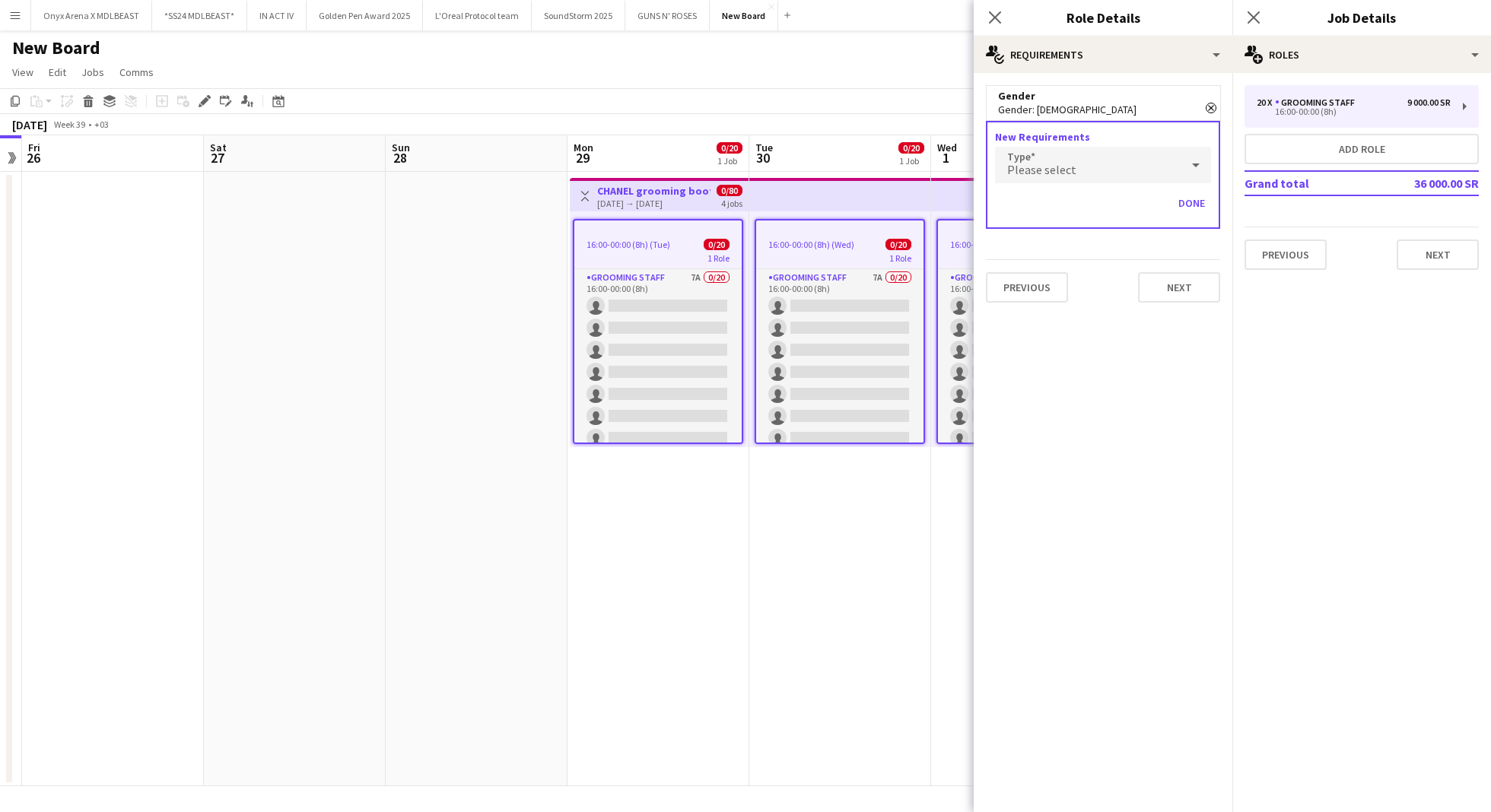
click at [1097, 173] on div "Please select" at bounding box center [1088, 166] width 186 height 37
click at [1054, 364] on mat-option "Attributes" at bounding box center [1103, 356] width 216 height 38
click at [1127, 219] on div "Please select" at bounding box center [1088, 209] width 186 height 37
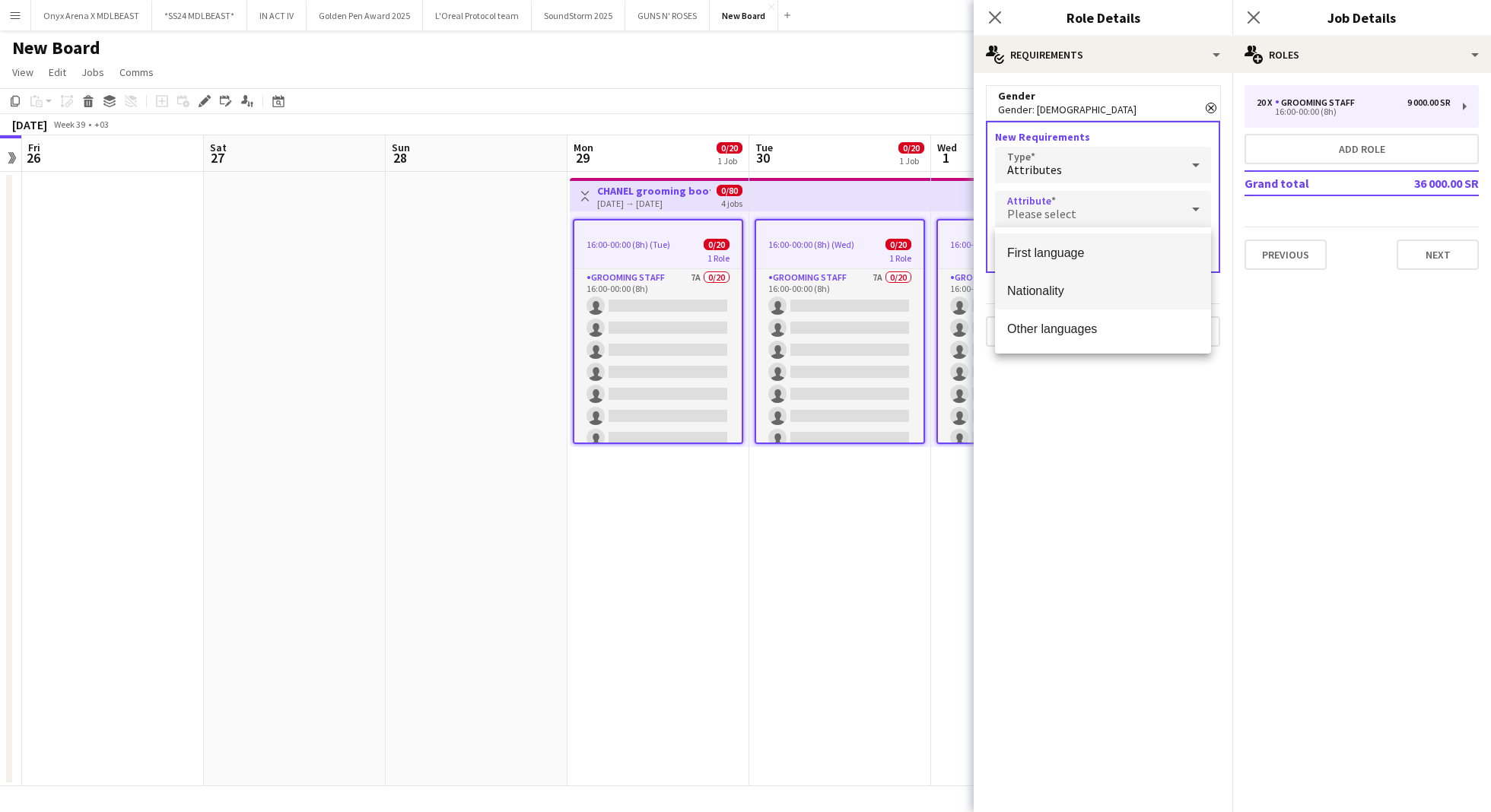
click at [1075, 301] on mat-option "Nationality" at bounding box center [1103, 290] width 216 height 38
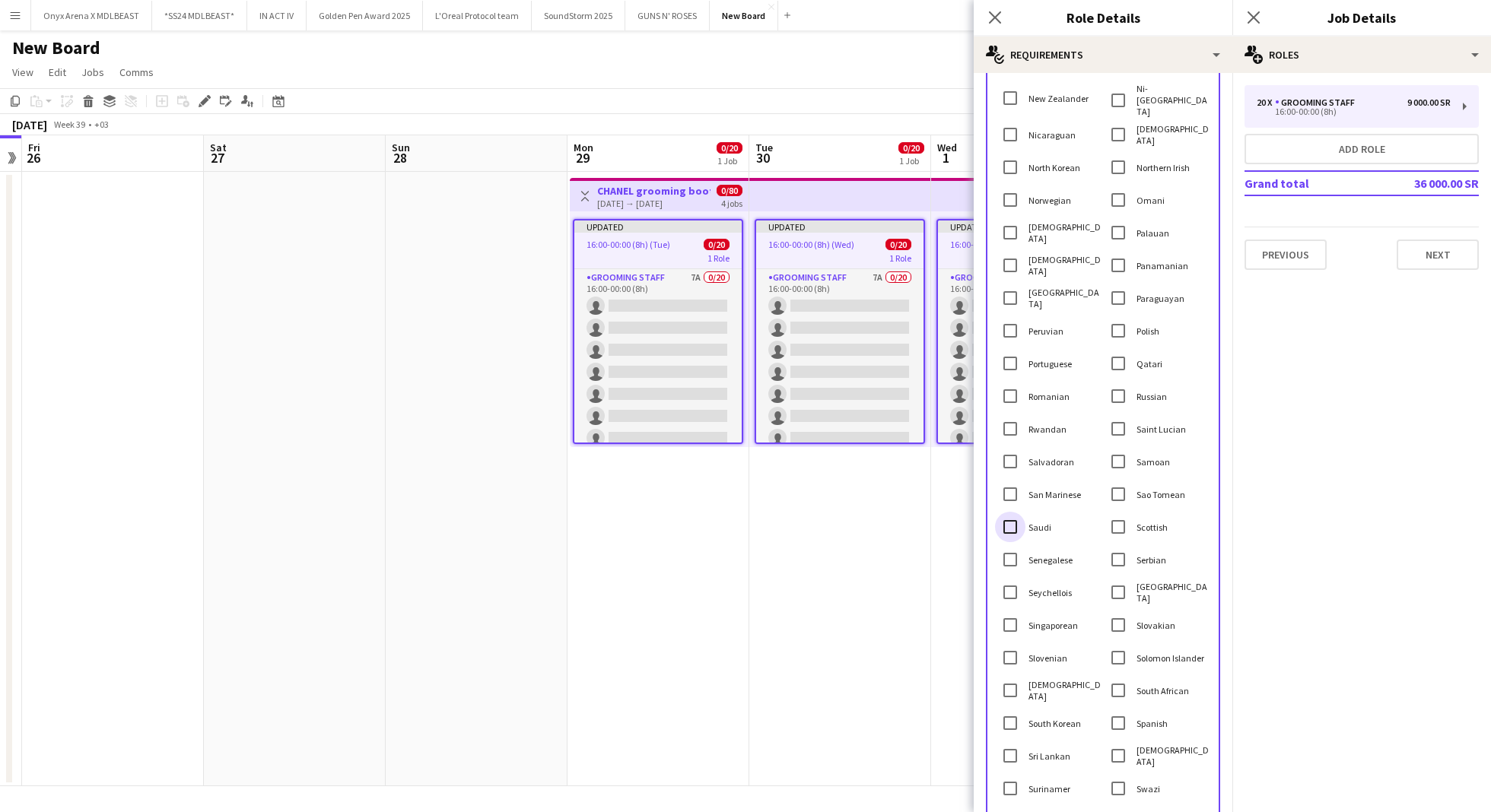
scroll to position [2858, 0]
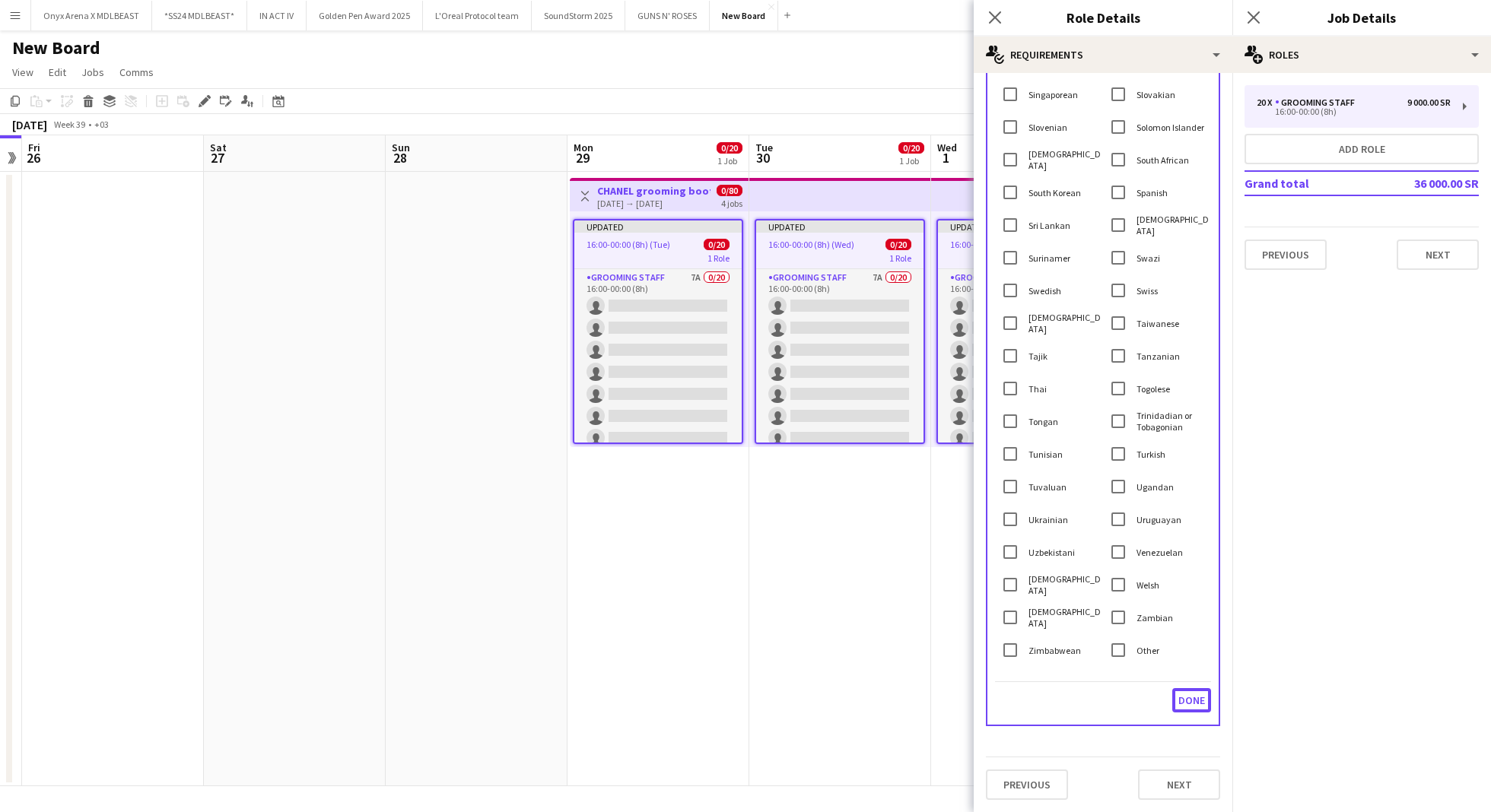
click at [1177, 712] on button "Done" at bounding box center [1191, 701] width 39 height 25
click at [1175, 697] on mat-expansion-panel "medal-empty Requirements Gender Remove Gender: [DEMOGRAPHIC_DATA] Remove Attrib…" at bounding box center [1102, 442] width 258 height 739
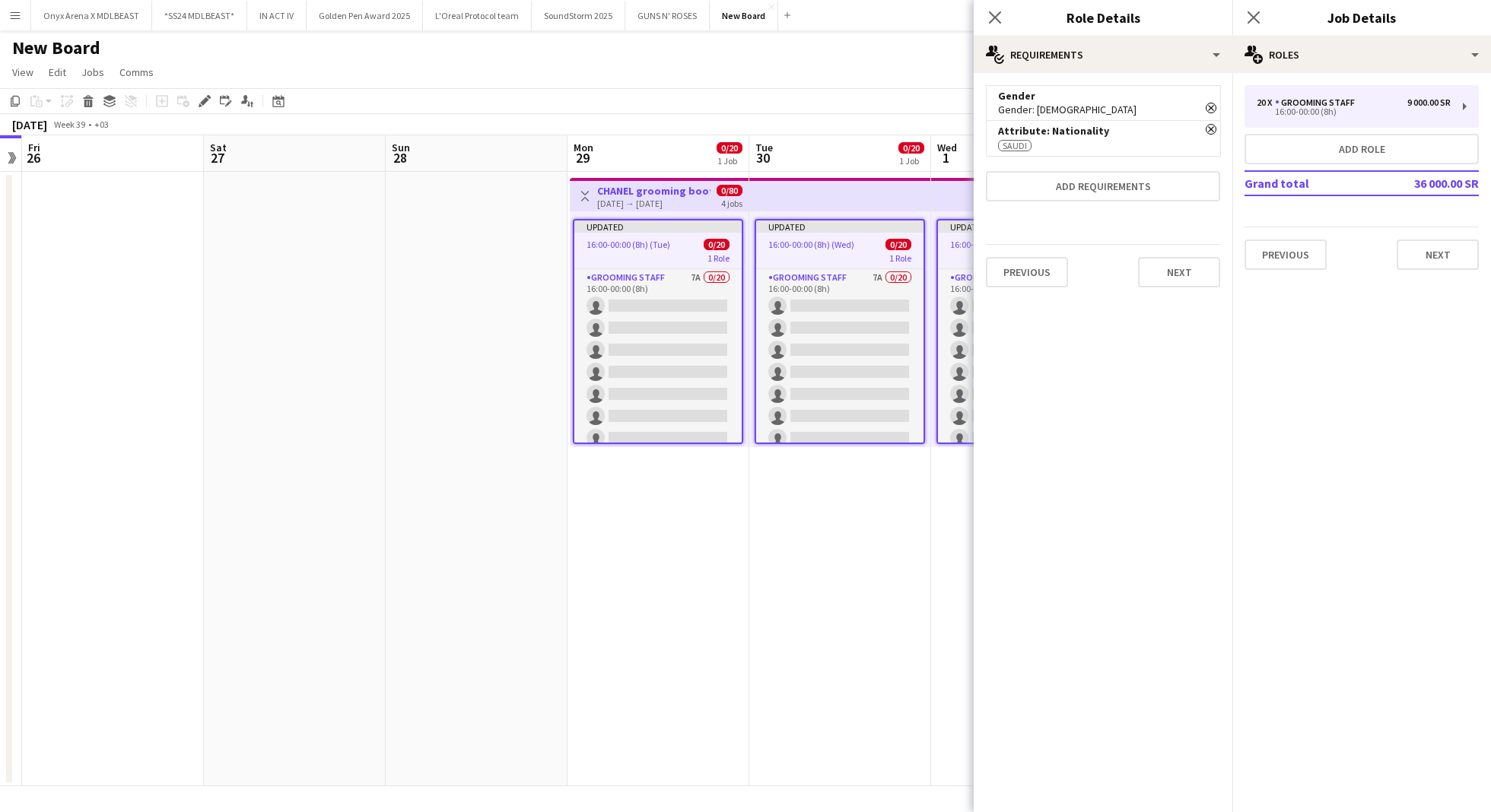
scroll to position [0, 0]
click at [1181, 275] on button "Next" at bounding box center [1179, 272] width 82 height 31
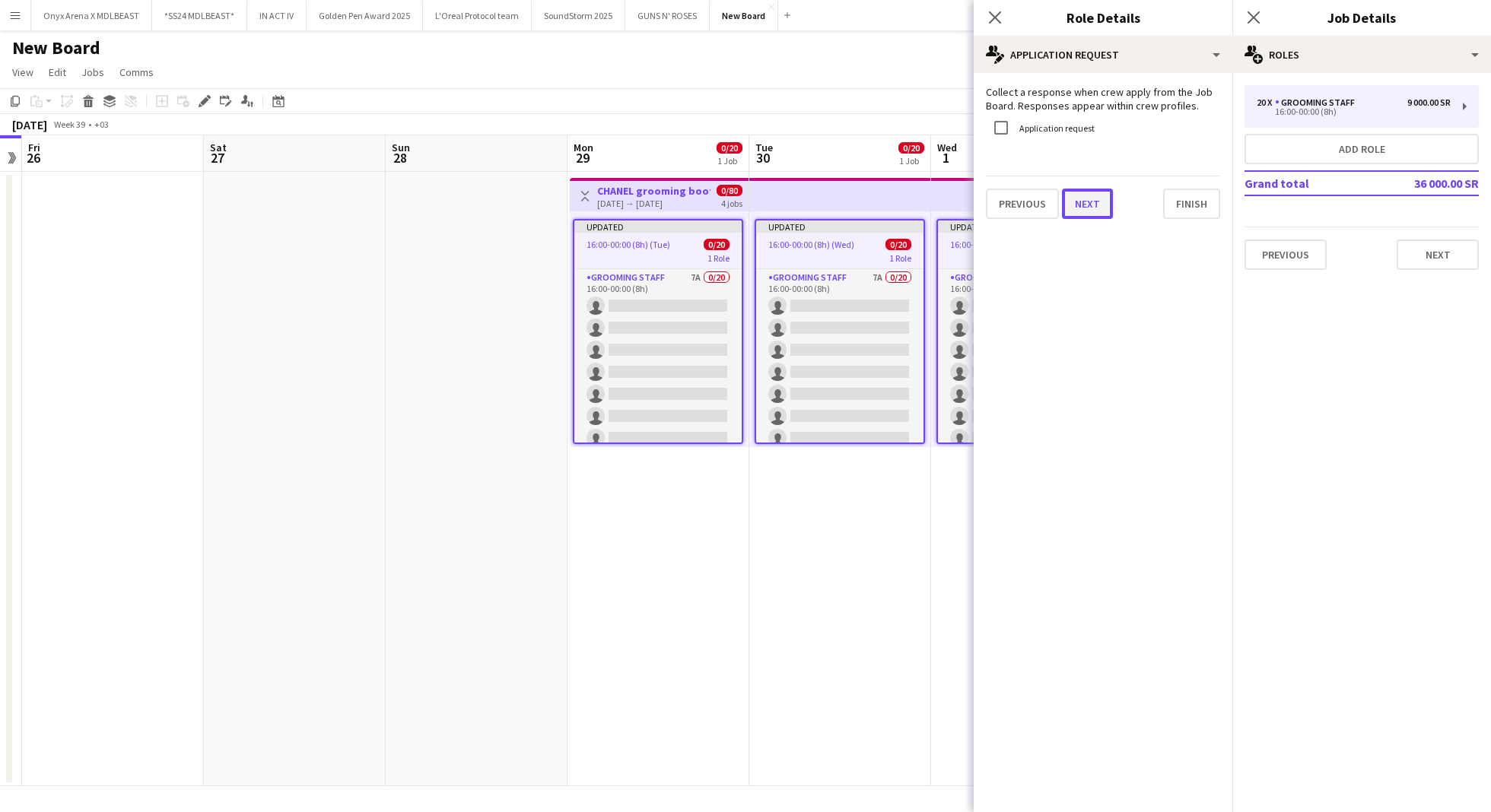
click at [1092, 206] on button "Next" at bounding box center [1087, 203] width 51 height 31
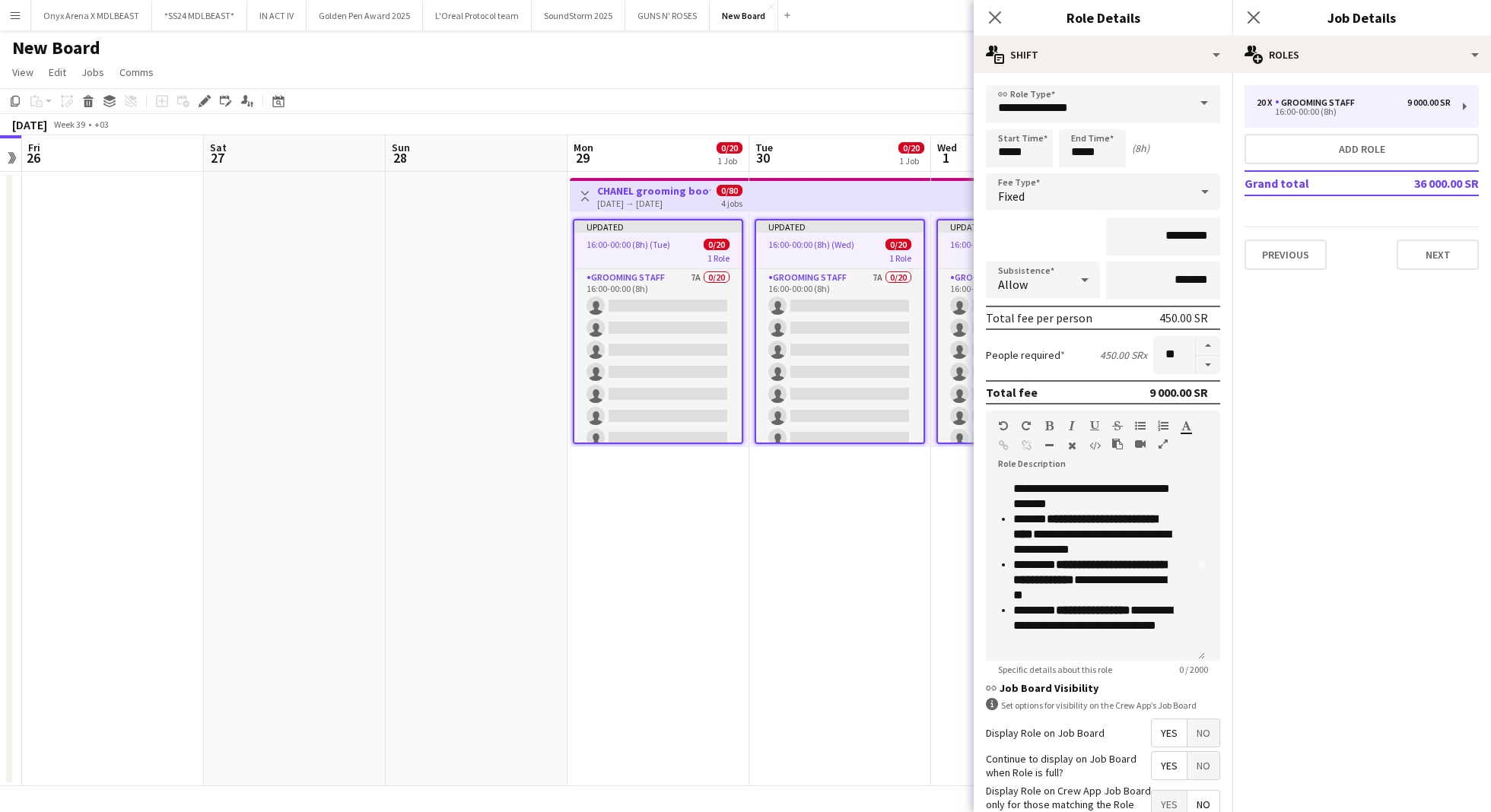
click at [845, 597] on app-date-cell "Updated 16:00-00:00 (8h) (Wed) 0/20 1 Role Grooming staff 7A 0/20 16:00-00:00 (…" at bounding box center [839, 478] width 181 height 614
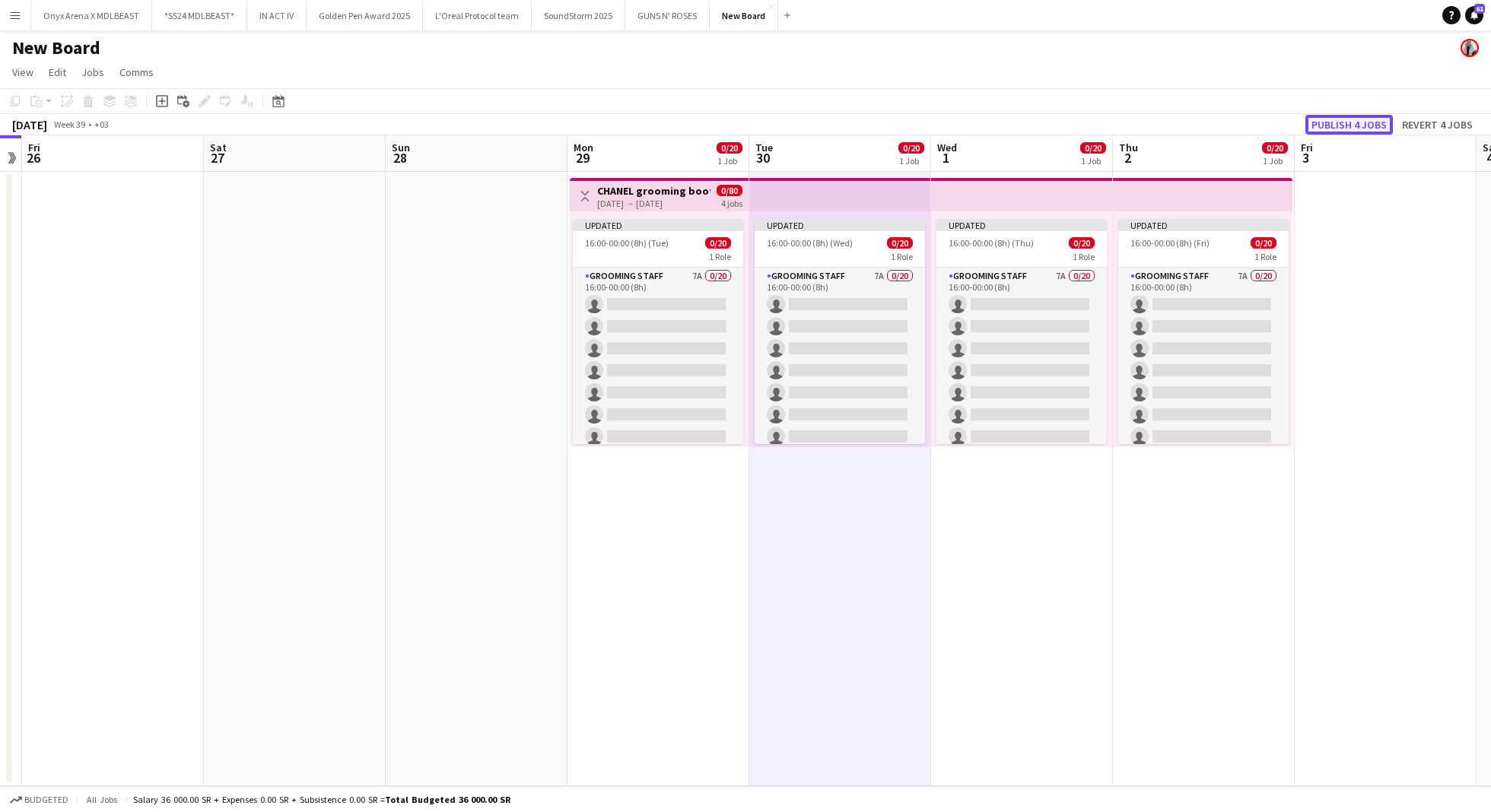
click at [1373, 124] on button "Publish 4 jobs" at bounding box center [1349, 124] width 88 height 20
click at [656, 212] on div "16:00-00:00 (8h) (Tue) 0/20 1 Role Grooming staff 7A 0/20 16:00-00:00 (8h) sing…" at bounding box center [659, 328] width 179 height 236
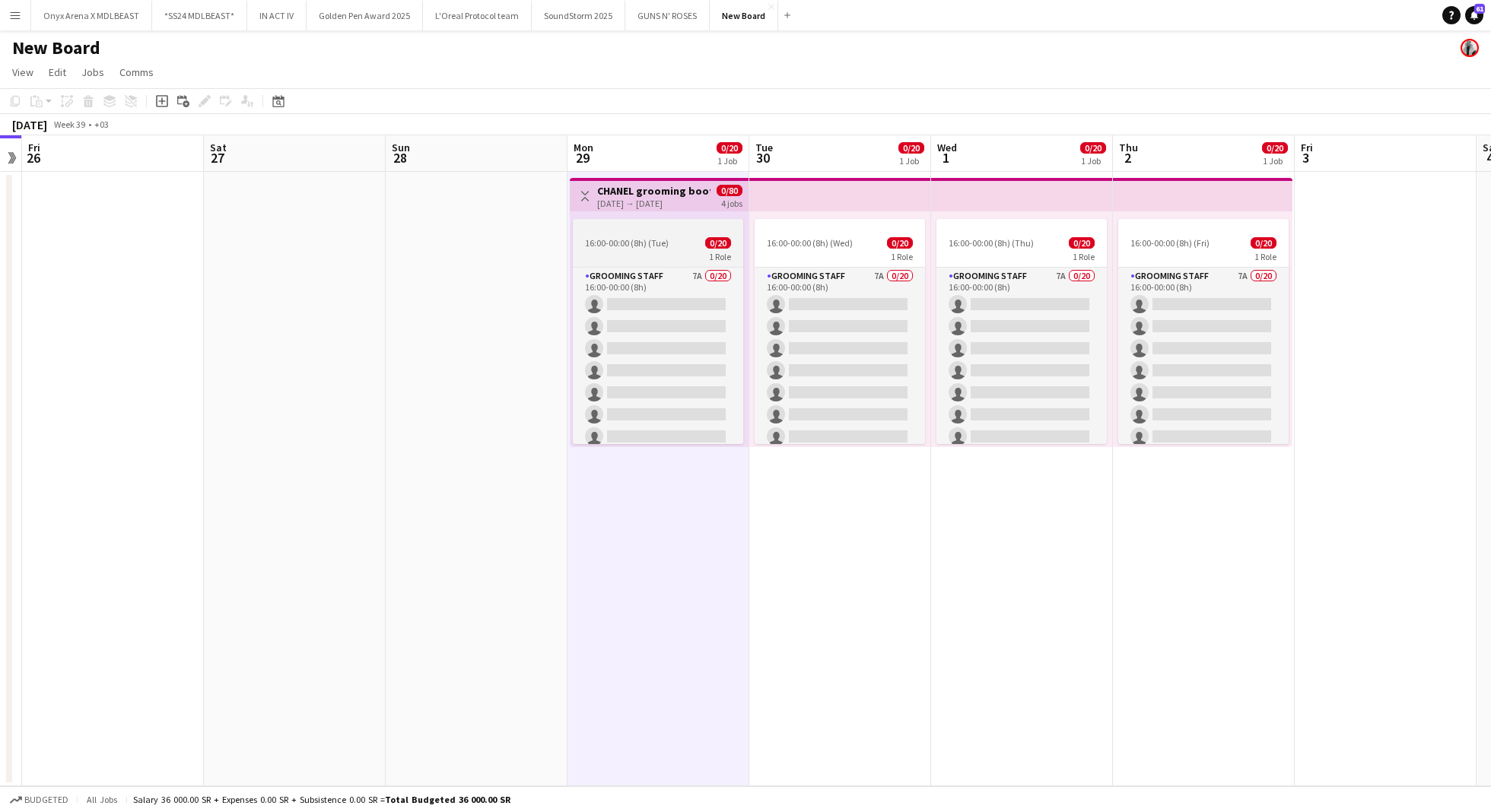
click at [656, 237] on span "16:00-00:00 (8h) (Tue)" at bounding box center [626, 243] width 83 height 11
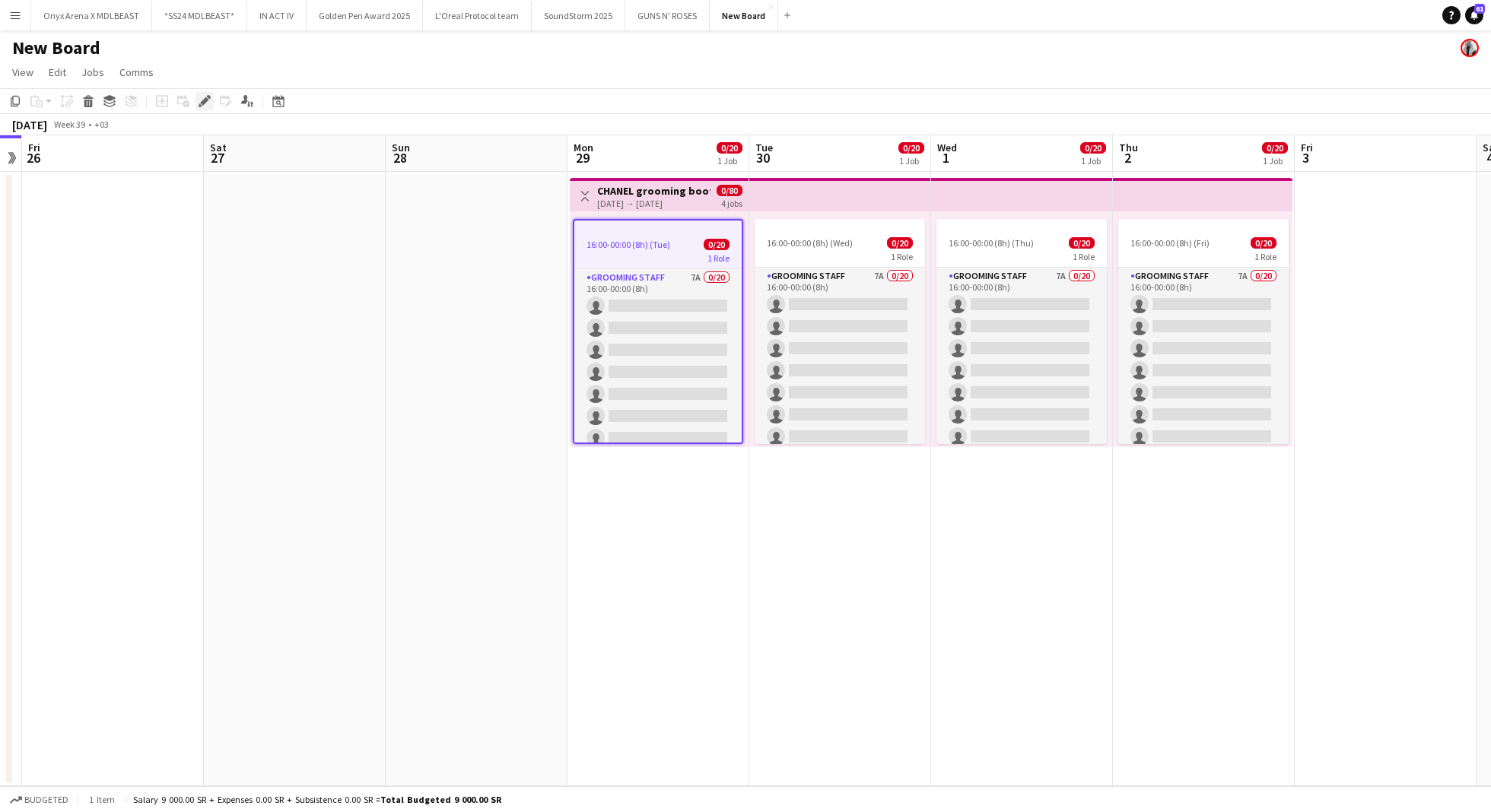
click at [204, 102] on icon at bounding box center [204, 102] width 9 height 9
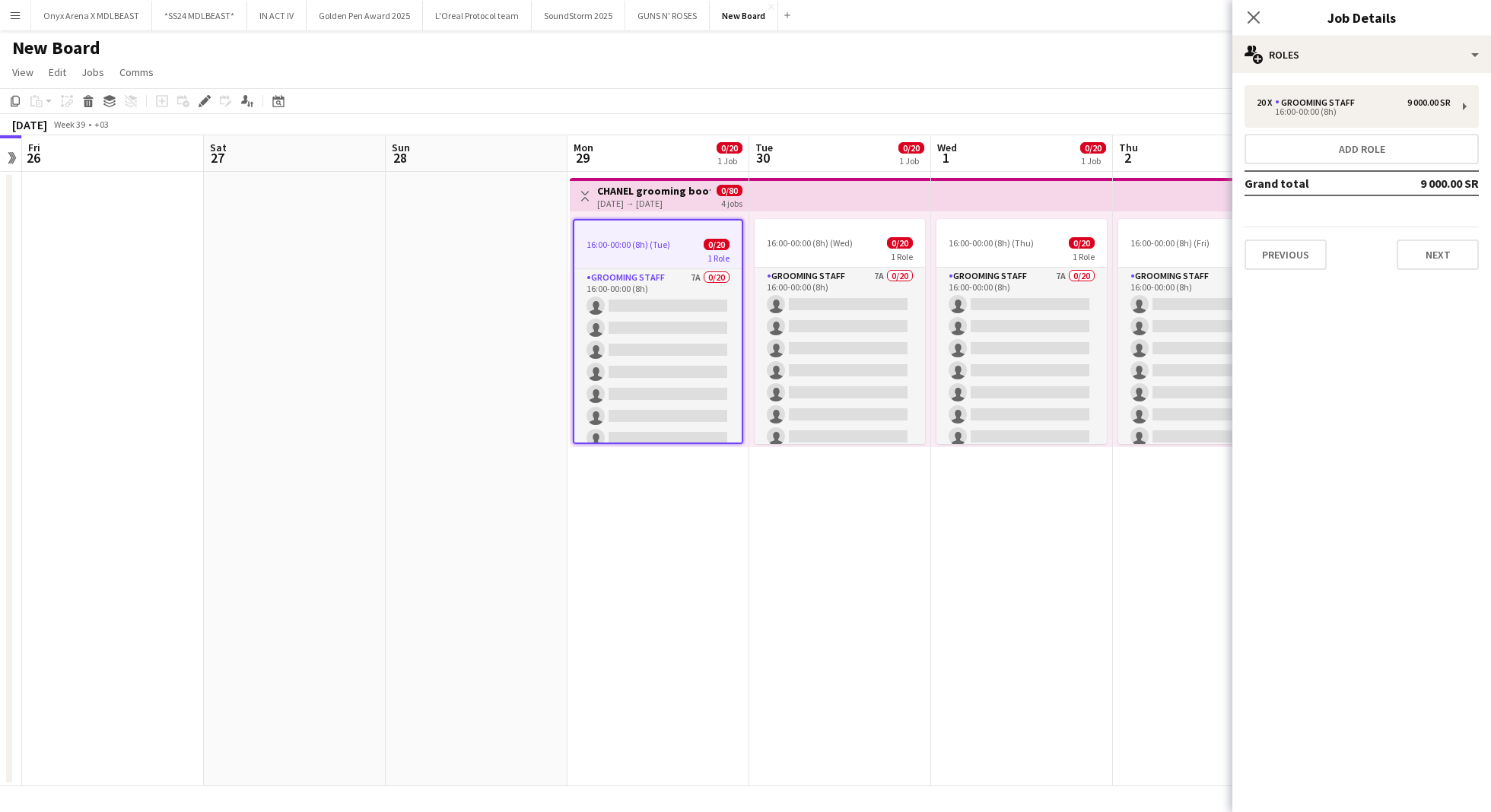
click at [717, 203] on div "0/80 4 jobs" at bounding box center [730, 197] width 26 height 25
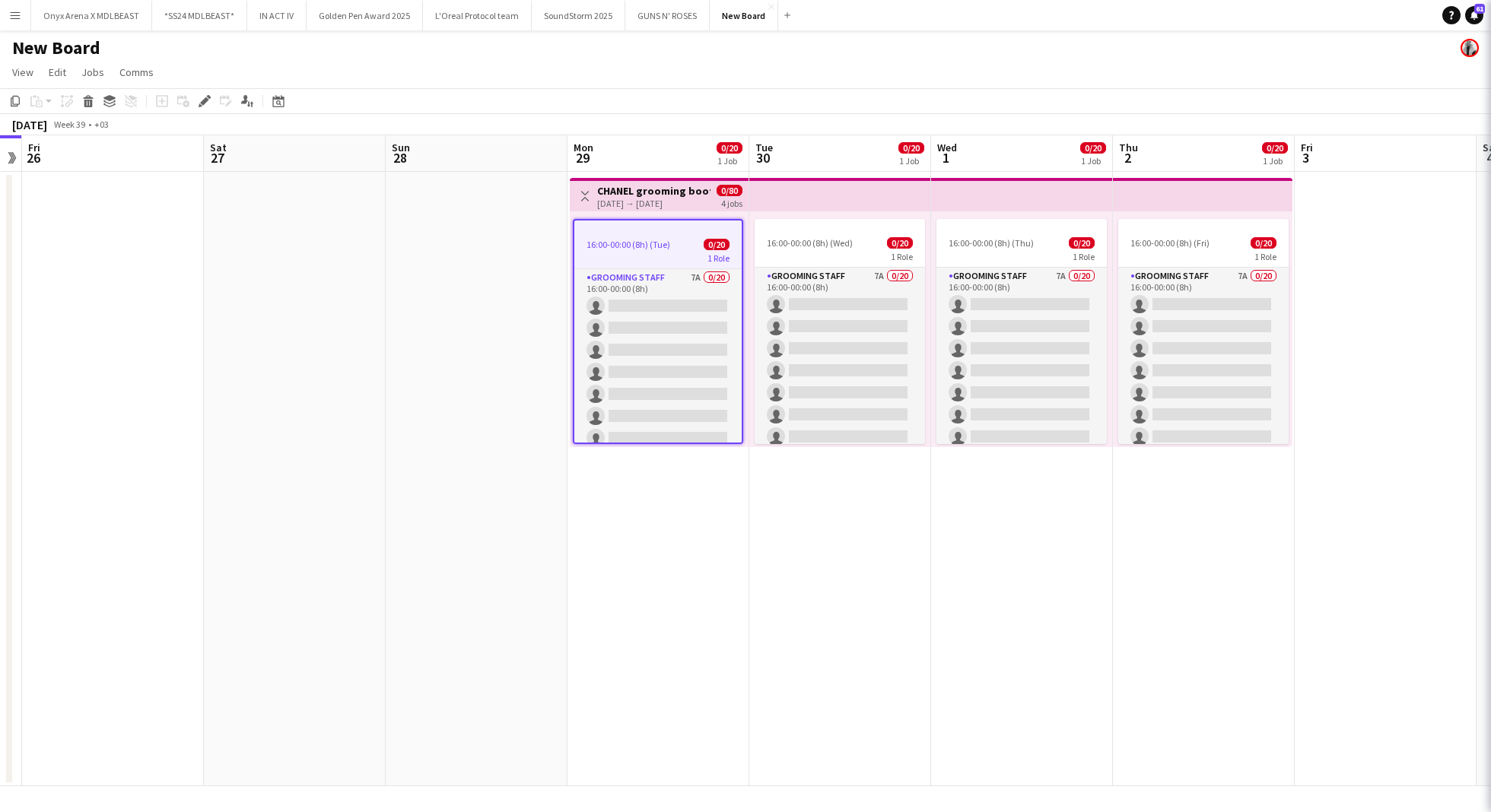
scroll to position [0, 524]
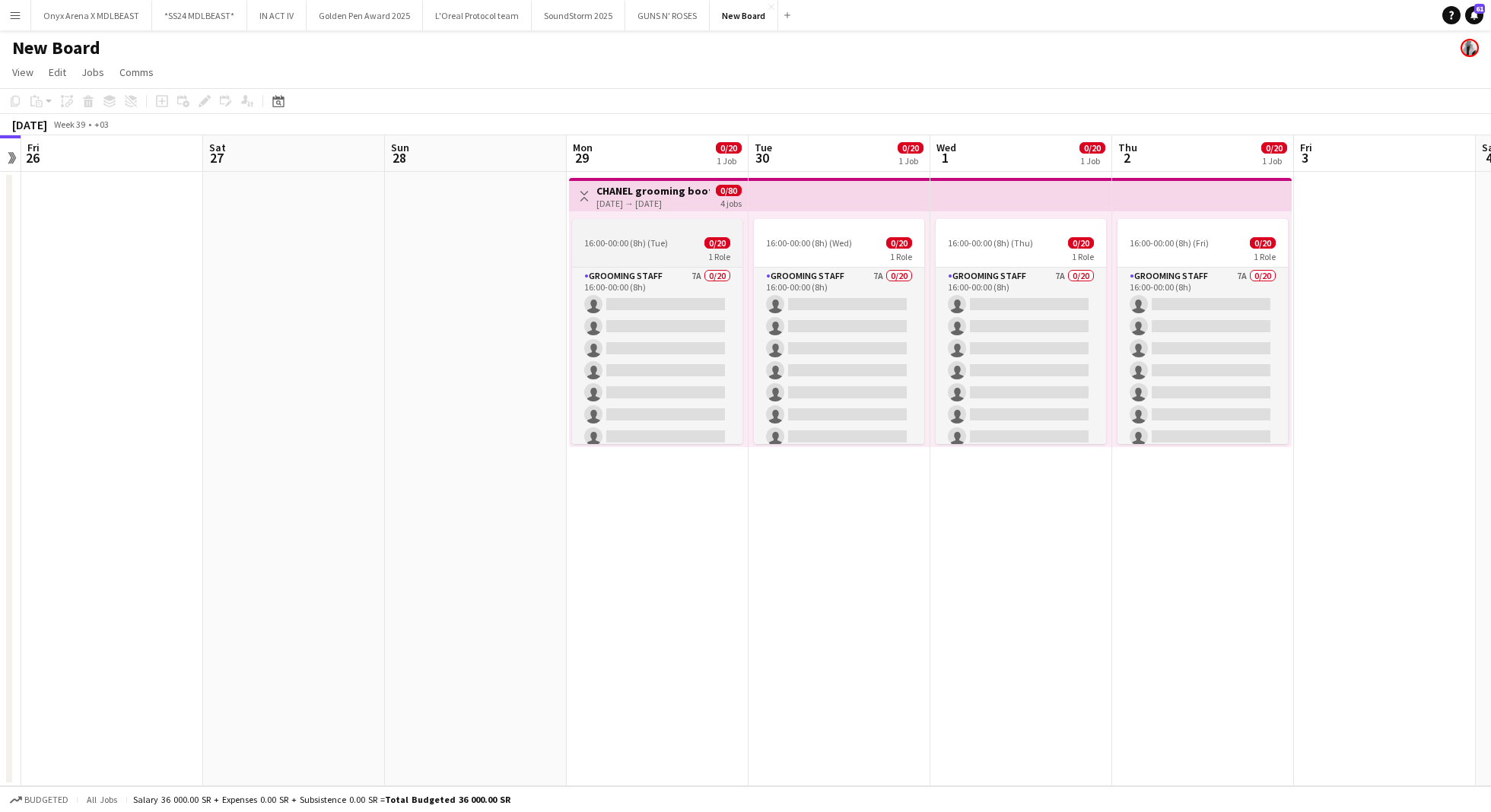
click at [686, 232] on app-job-card "16:00-00:00 (8h) (Tue) 0/20 1 Role Grooming staff 7A 0/20 16:00-00:00 (8h) sing…" at bounding box center [657, 331] width 170 height 225
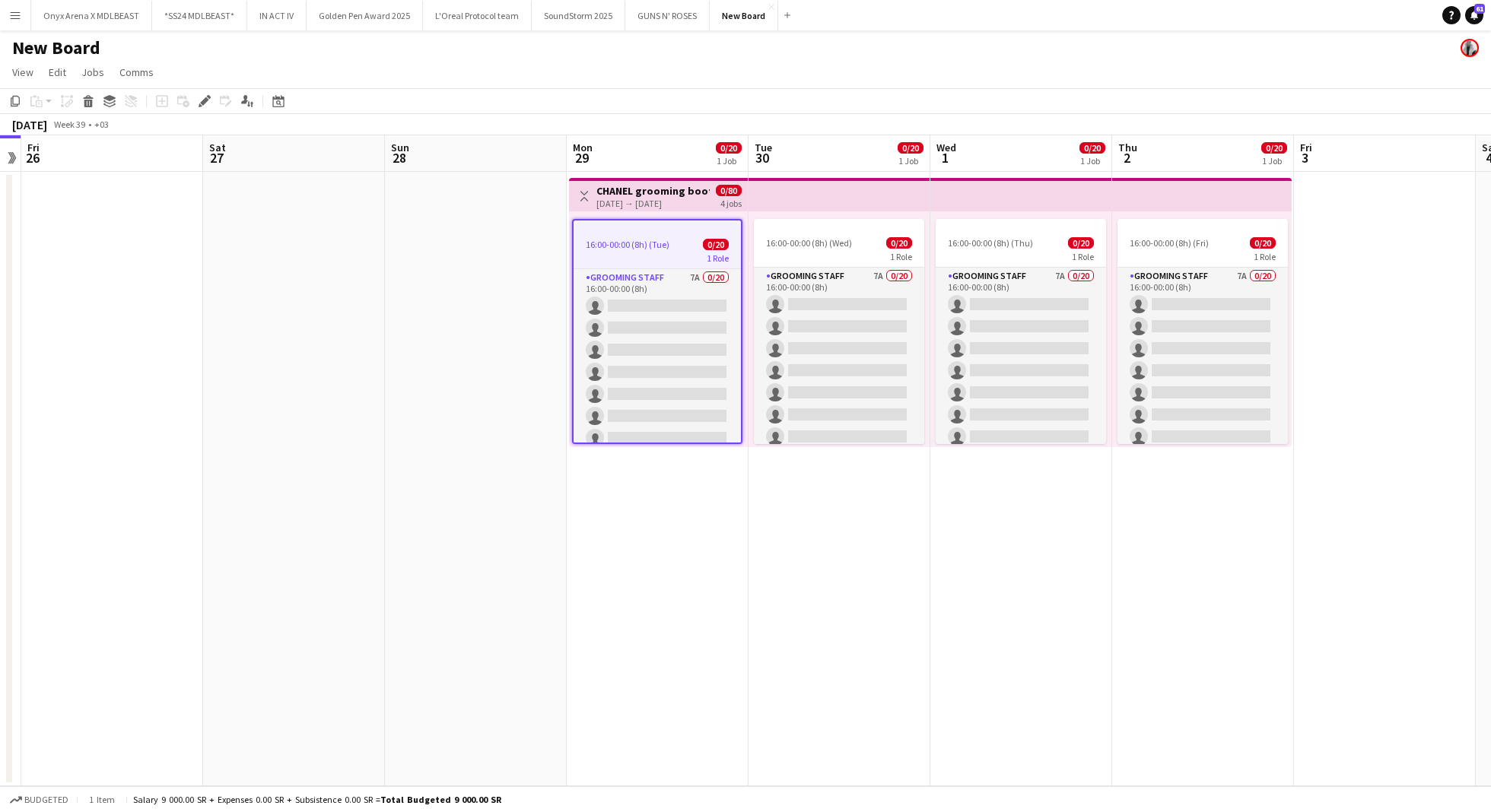
drag, startPoint x: 666, startPoint y: 308, endPoint x: 1317, endPoint y: 98, distance: 684.0
click at [666, 308] on app-card-role "Grooming staff 7A 0/20 16:00-00:00 (8h) single-neutral-actions single-neutral-a…" at bounding box center [657, 504] width 167 height 470
click at [659, 251] on div "1 Role" at bounding box center [657, 258] width 167 height 12
click at [1317, 98] on body "Menu Boards Boards Boards All jobs Status Workforce Workforce My Workforce Recr…" at bounding box center [746, 406] width 1491 height 812
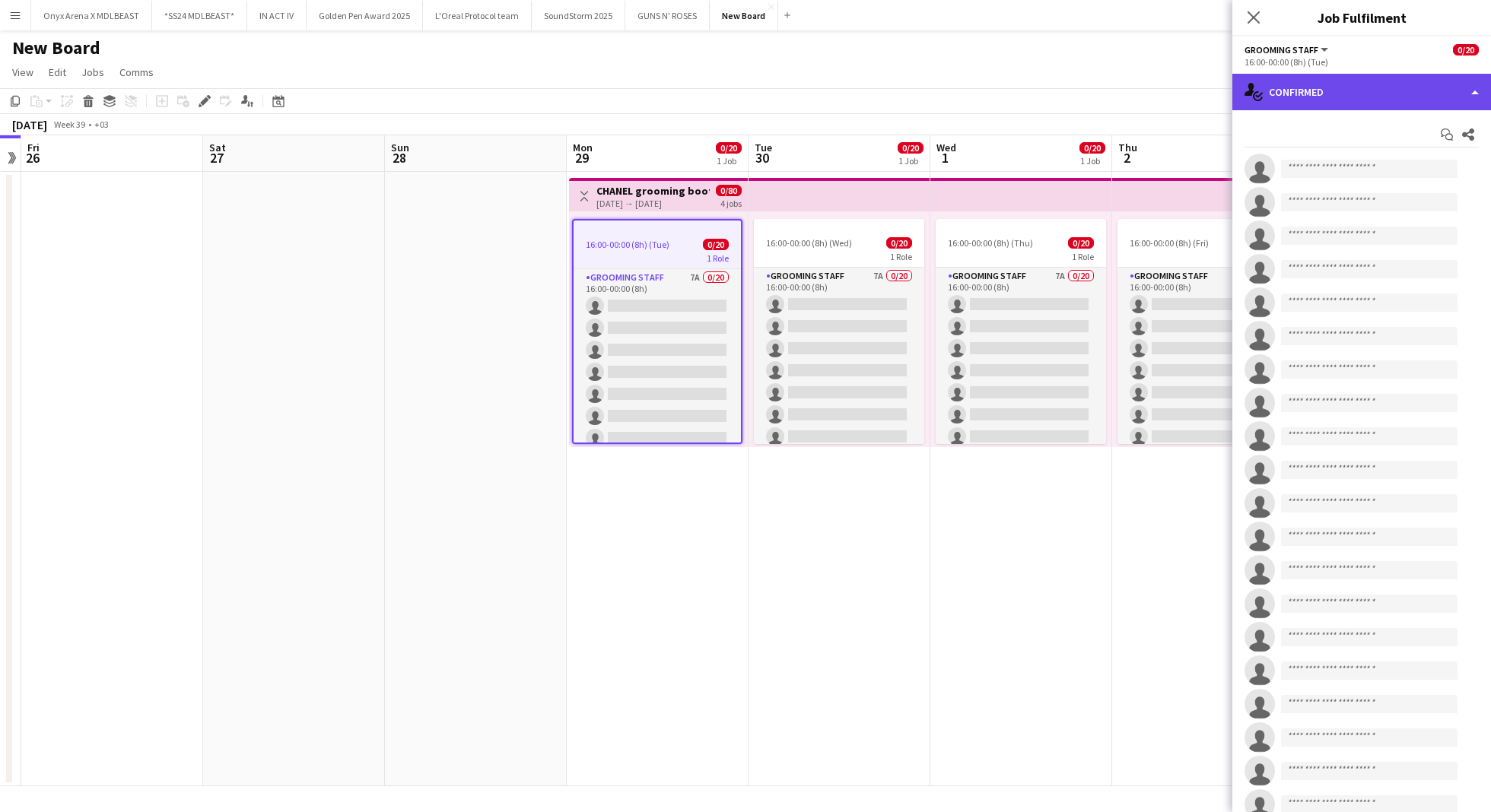
click at [1382, 93] on div "single-neutral-actions-check-2 Confirmed" at bounding box center [1360, 92] width 258 height 37
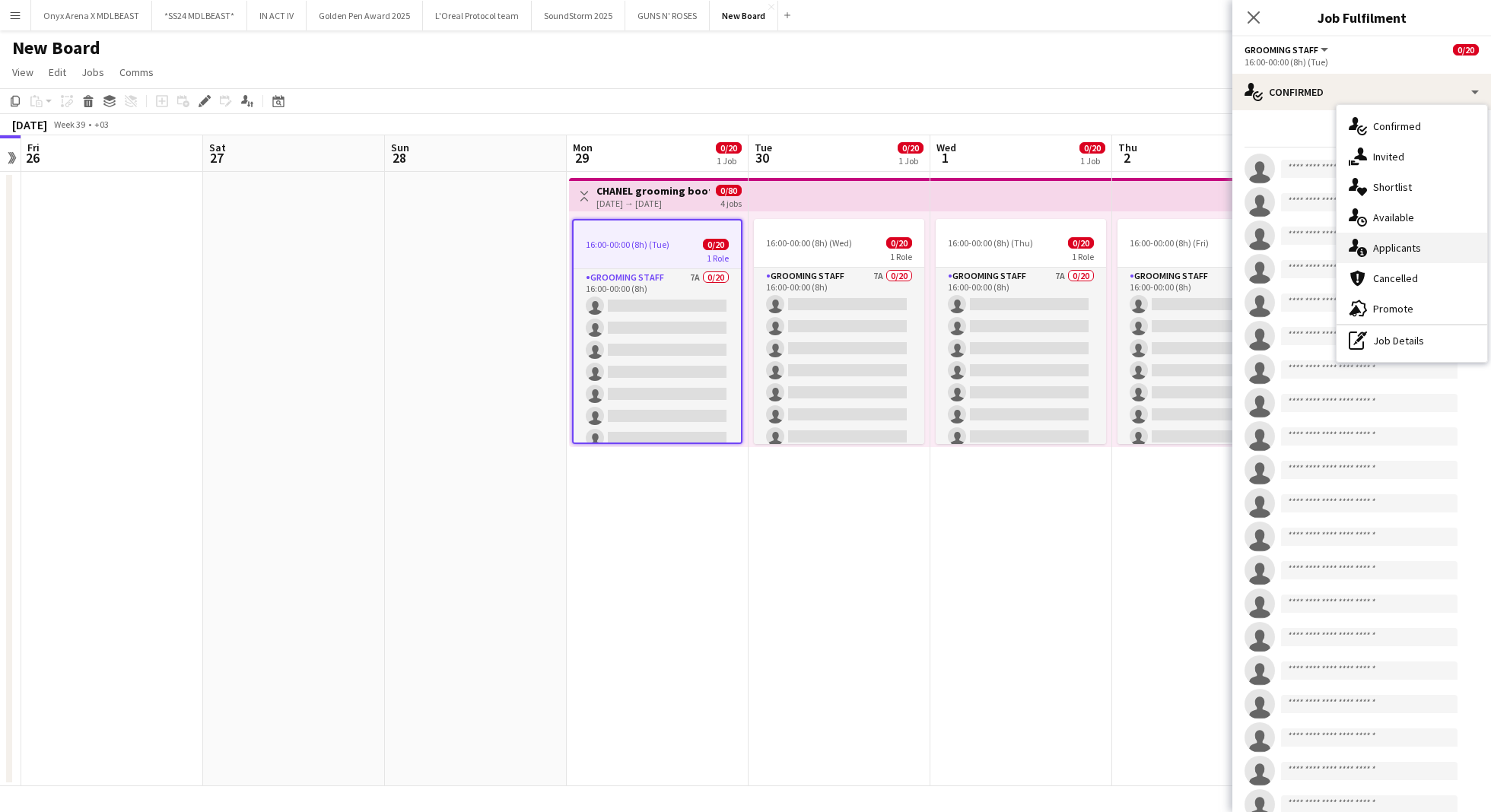
click at [1393, 253] on span "Applicants" at bounding box center [1396, 248] width 48 height 14
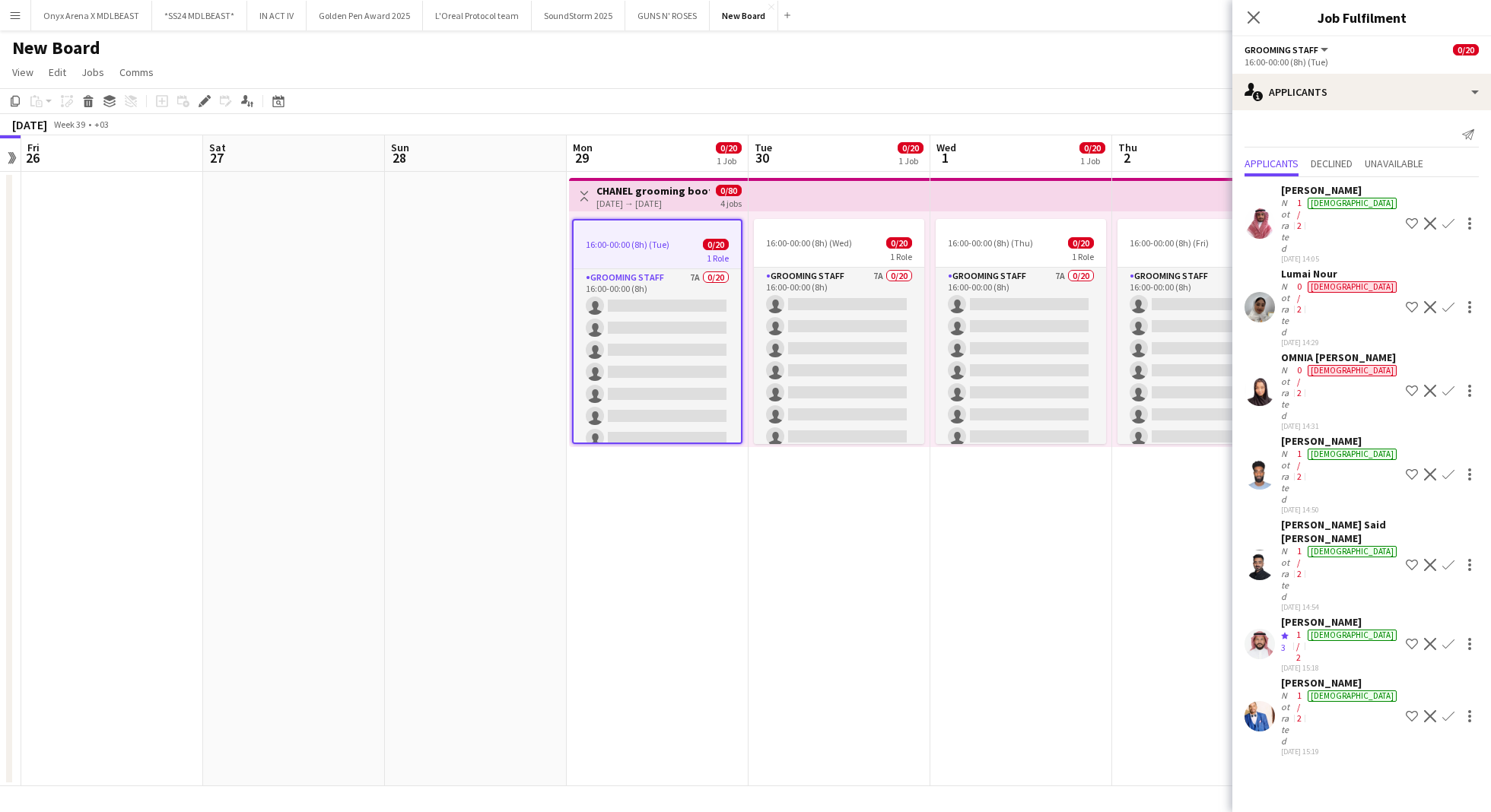
click at [1261, 376] on app-user-avatar at bounding box center [1259, 391] width 31 height 31
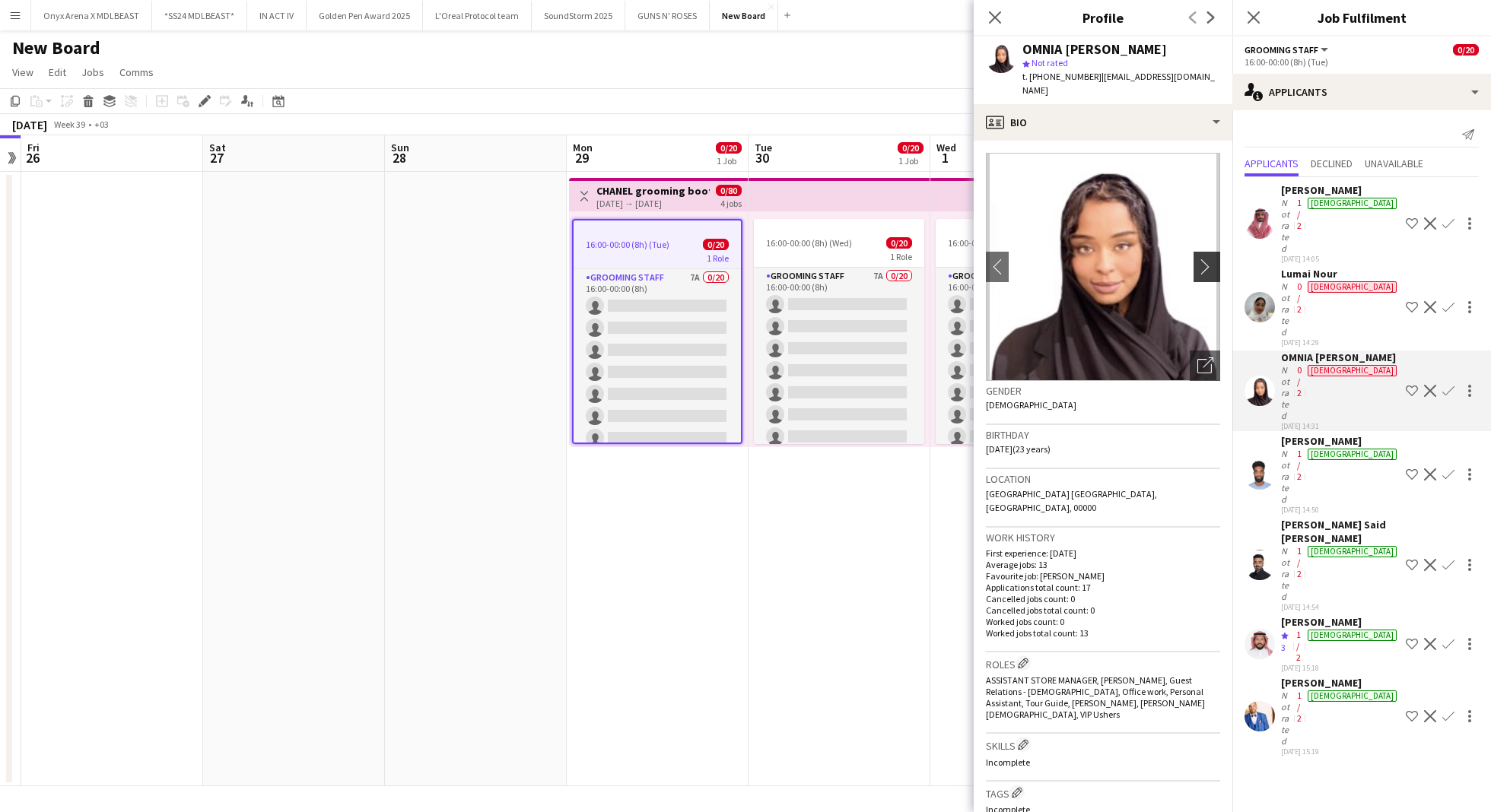
click at [1197, 251] on button "chevron-right" at bounding box center [1208, 266] width 31 height 31
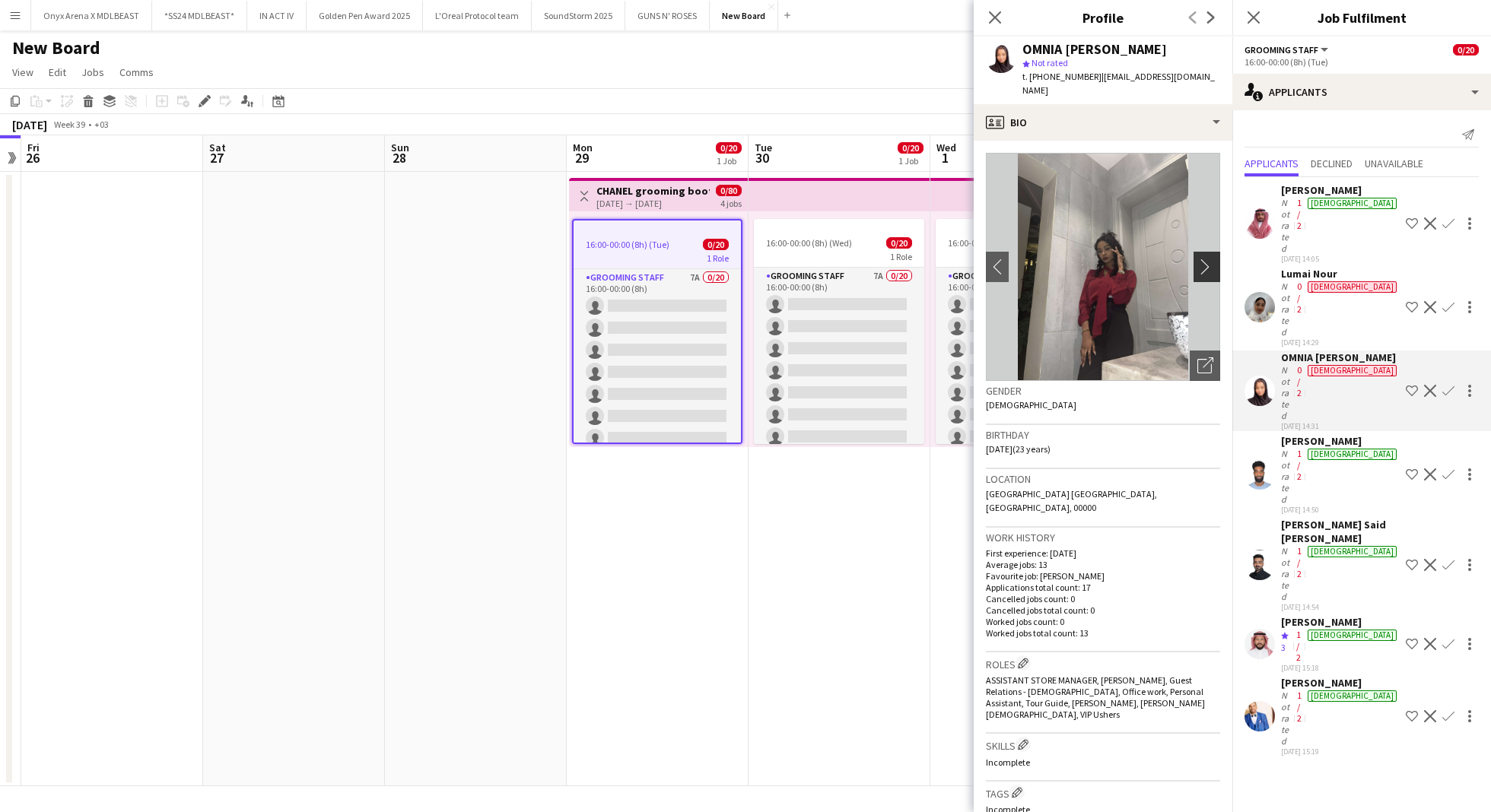
click at [1197, 258] on app-icon "chevron-right" at bounding box center [1208, 266] width 24 height 16
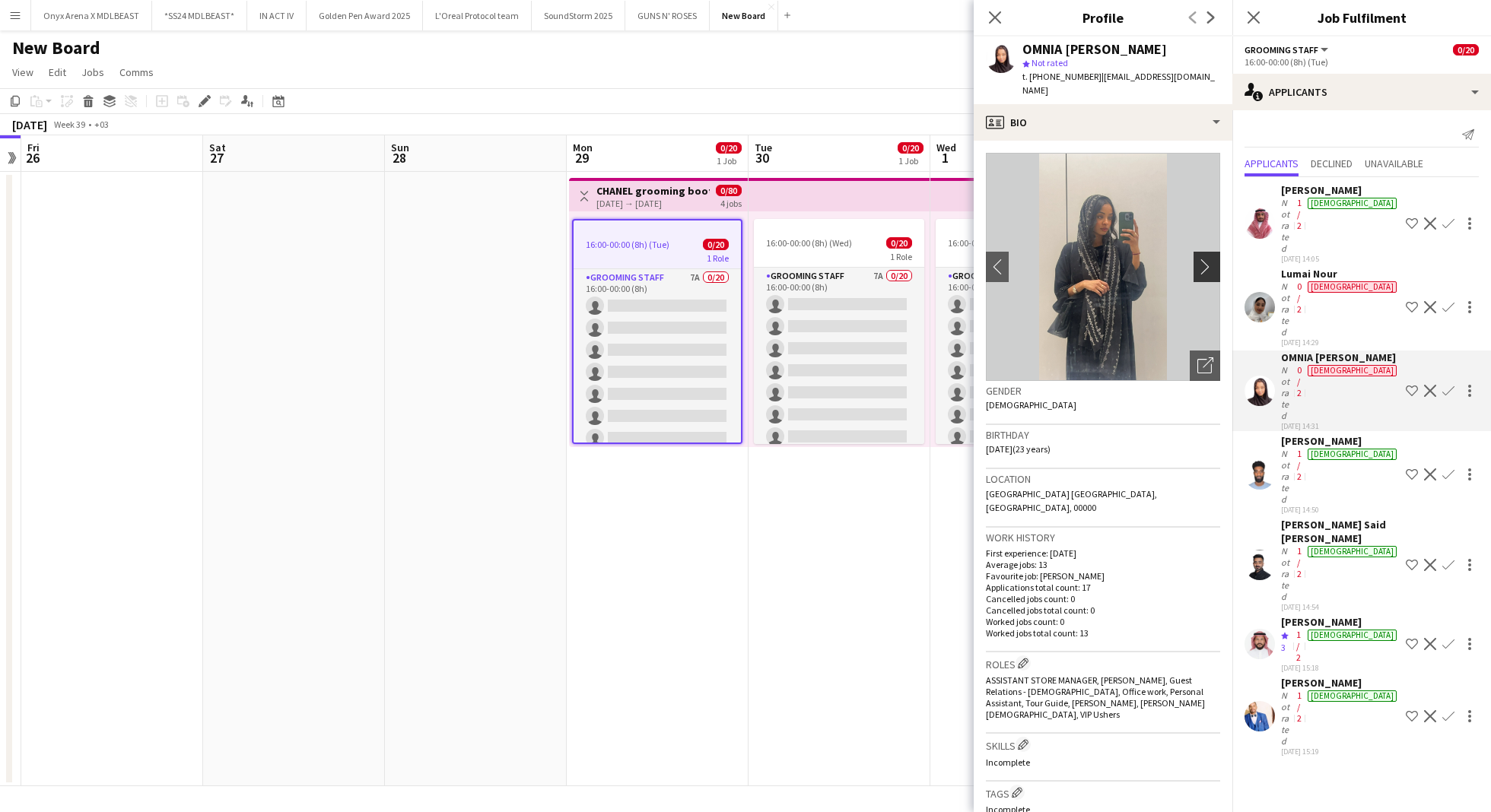
click at [1197, 258] on app-icon "chevron-right" at bounding box center [1208, 266] width 24 height 16
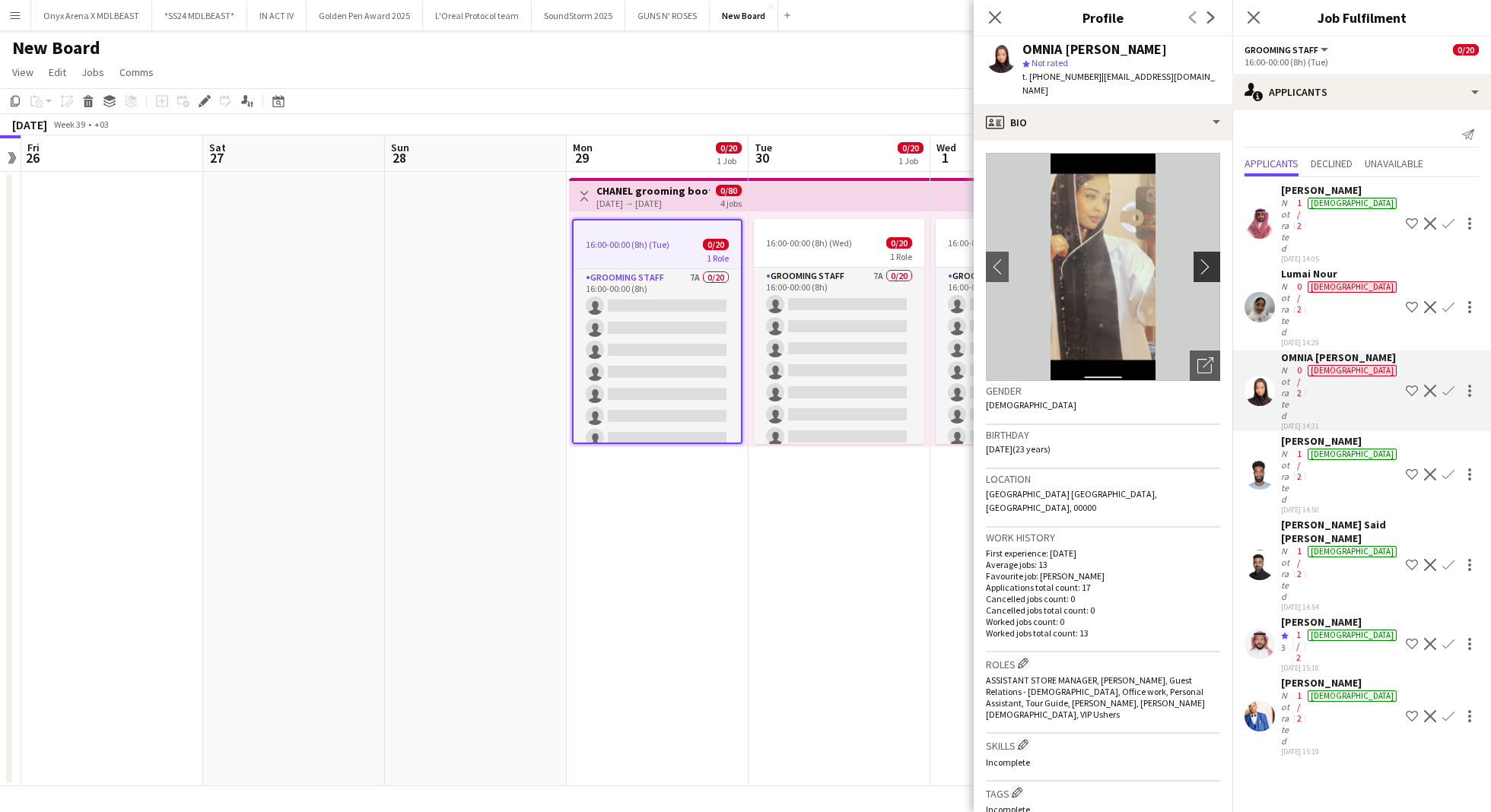
click at [1197, 258] on app-icon "chevron-right" at bounding box center [1208, 266] width 24 height 16
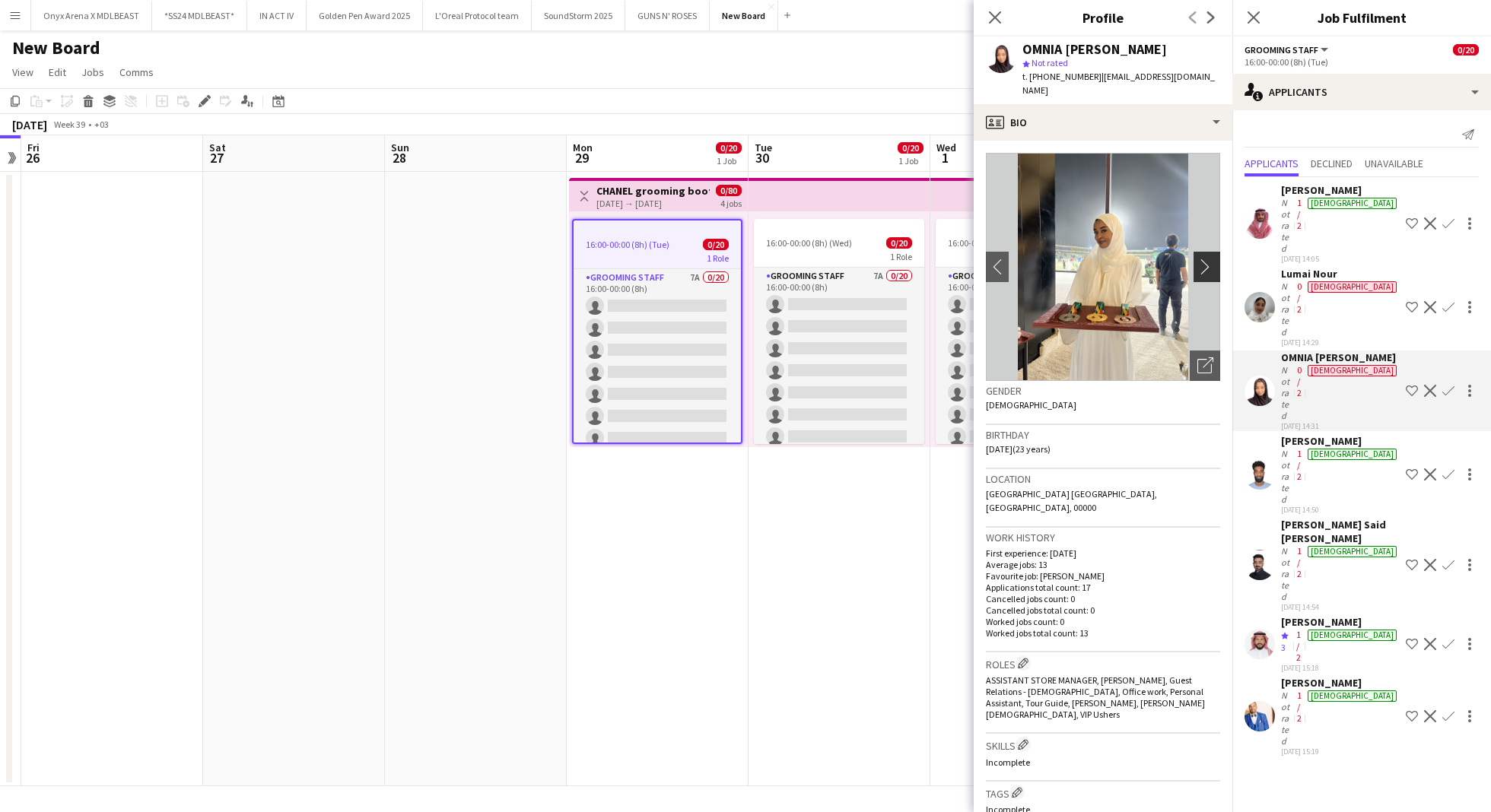
click at [1197, 258] on app-icon "chevron-right" at bounding box center [1208, 266] width 24 height 16
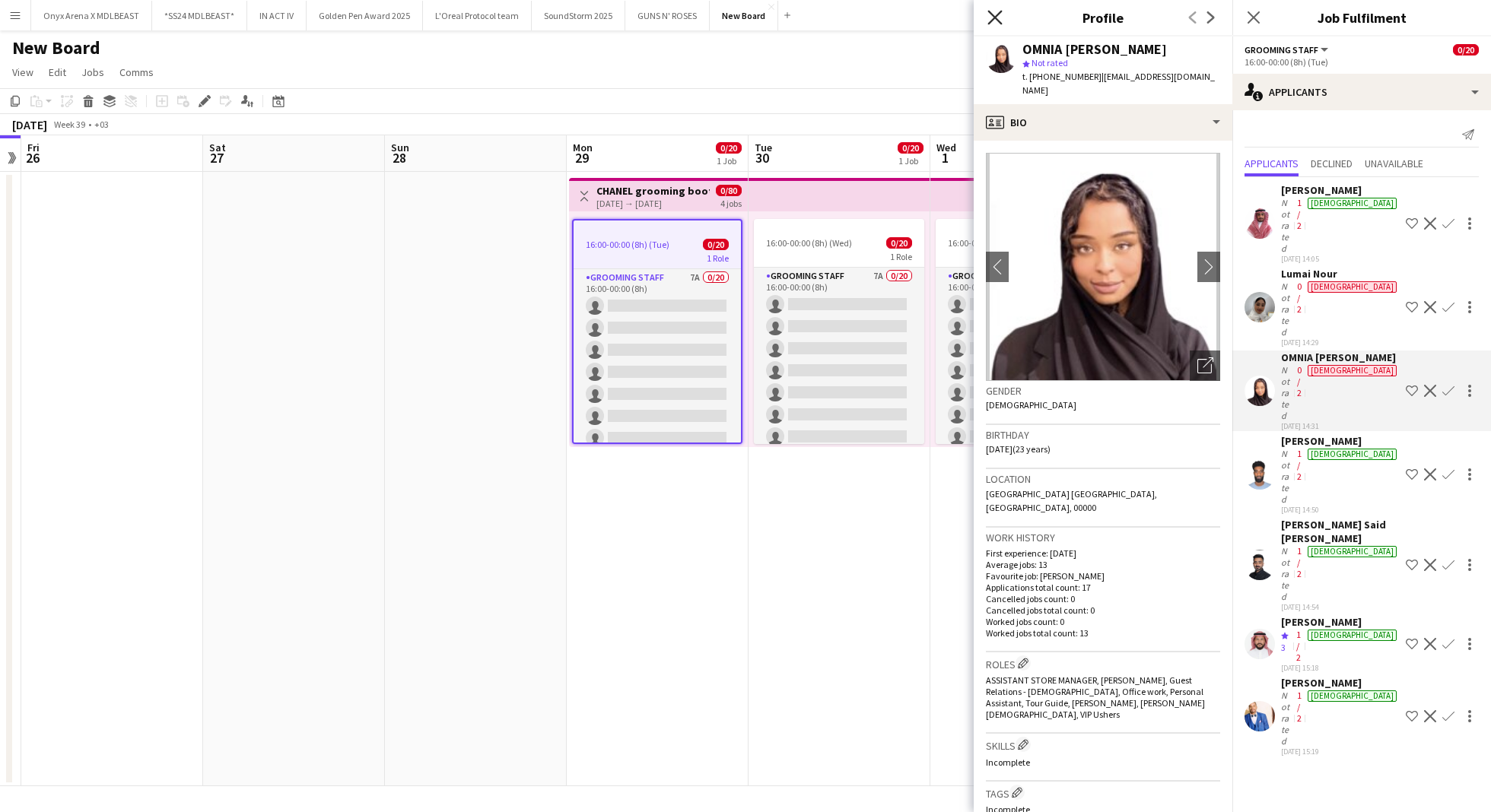
click at [994, 20] on icon "Close pop-in" at bounding box center [994, 17] width 14 height 14
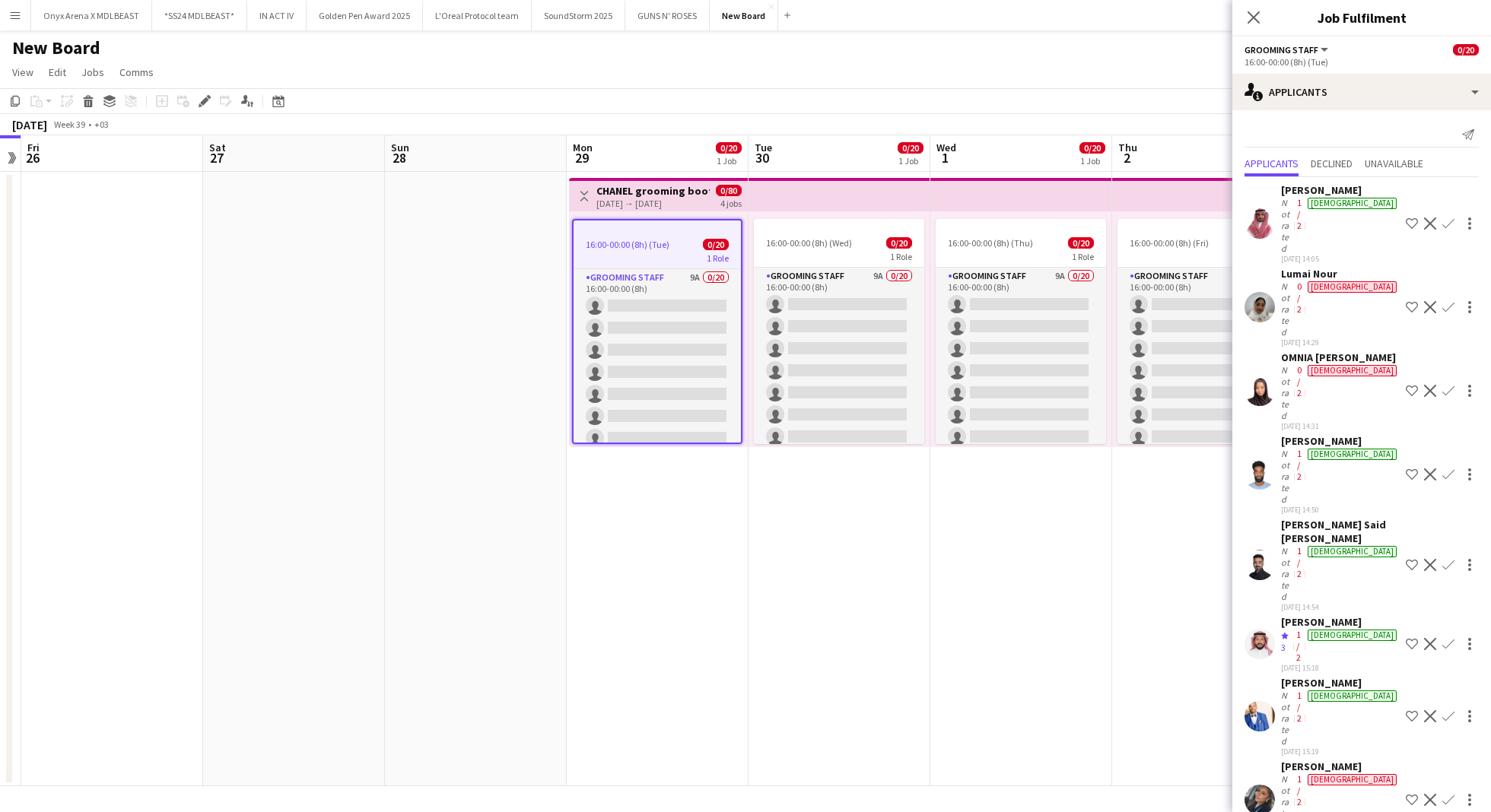
click at [1116, 39] on div "New Board" at bounding box center [746, 45] width 1491 height 29
